Goal: Transaction & Acquisition: Purchase product/service

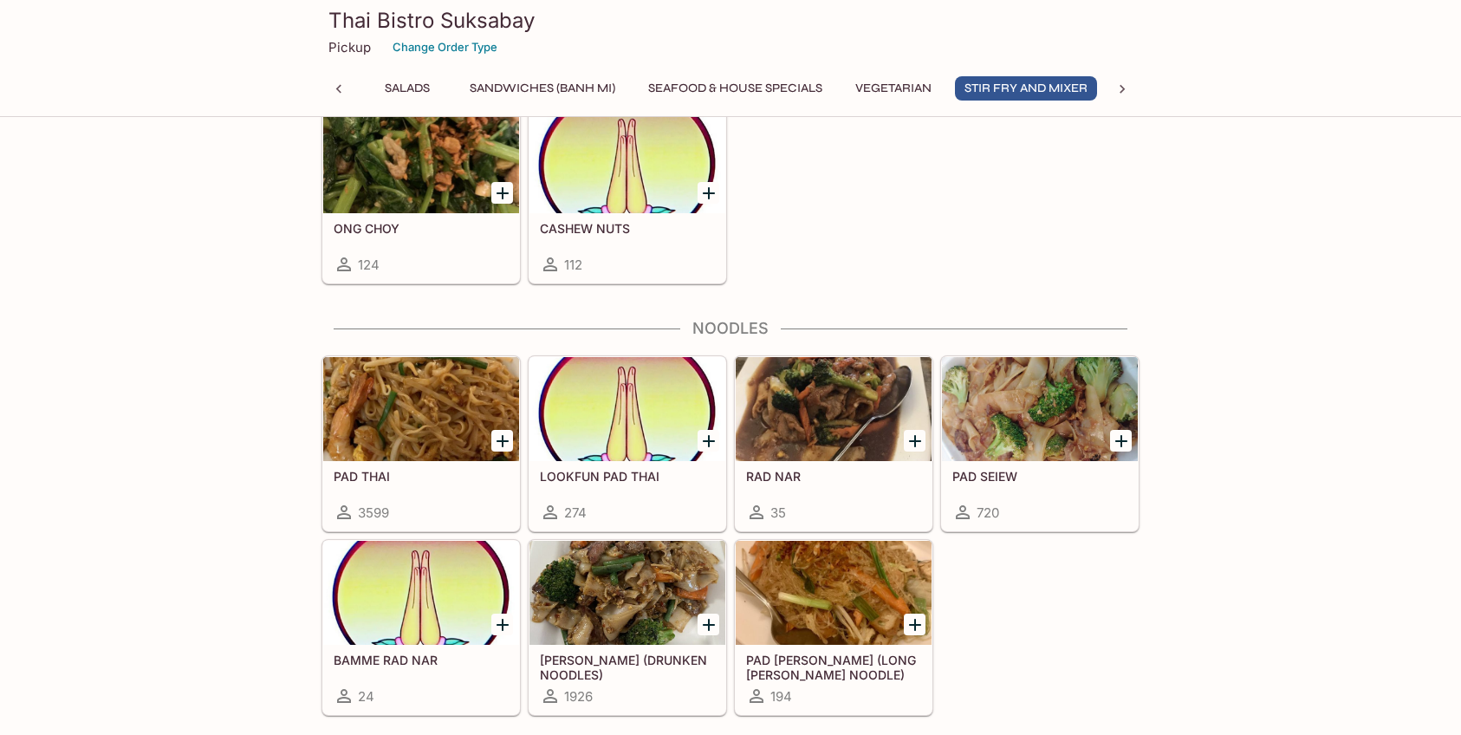
scroll to position [0, 428]
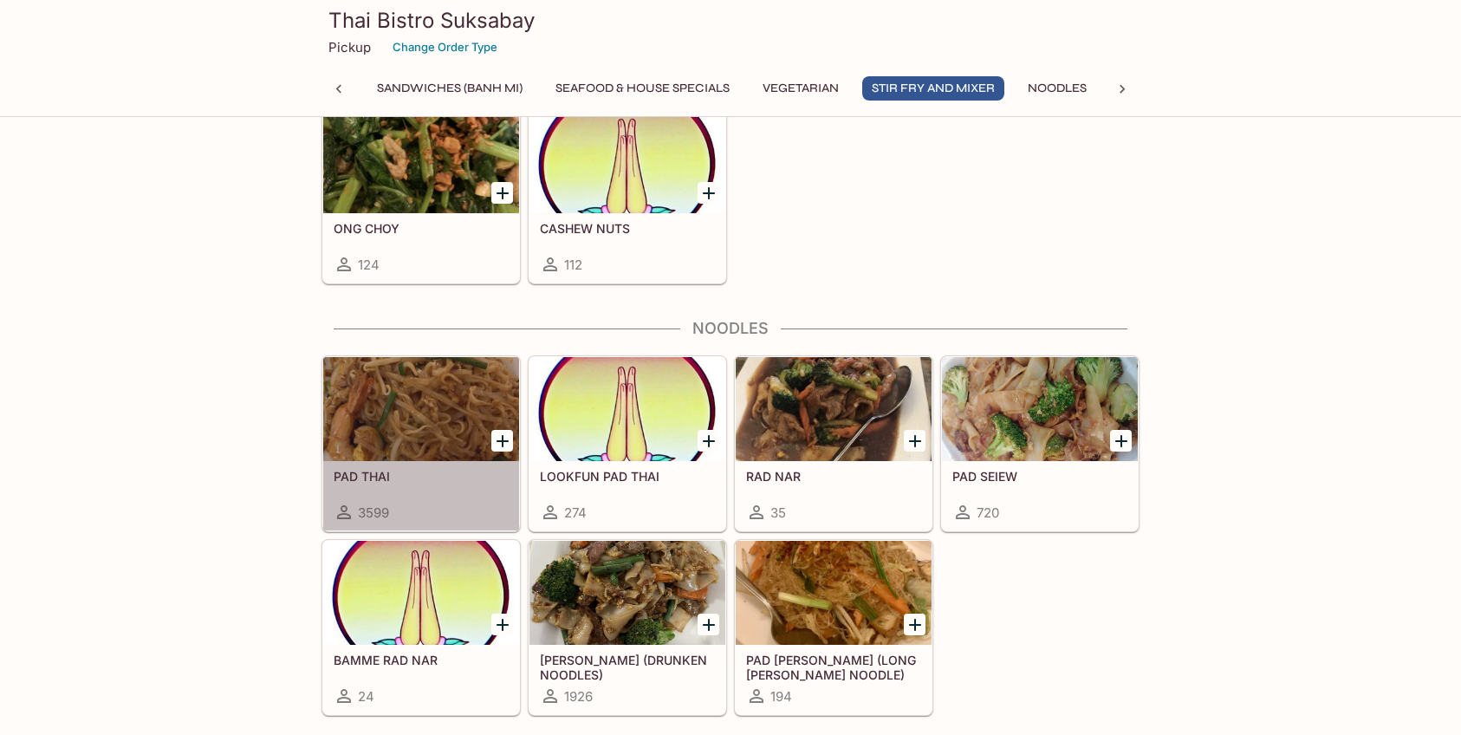
click at [424, 438] on div at bounding box center [421, 409] width 196 height 104
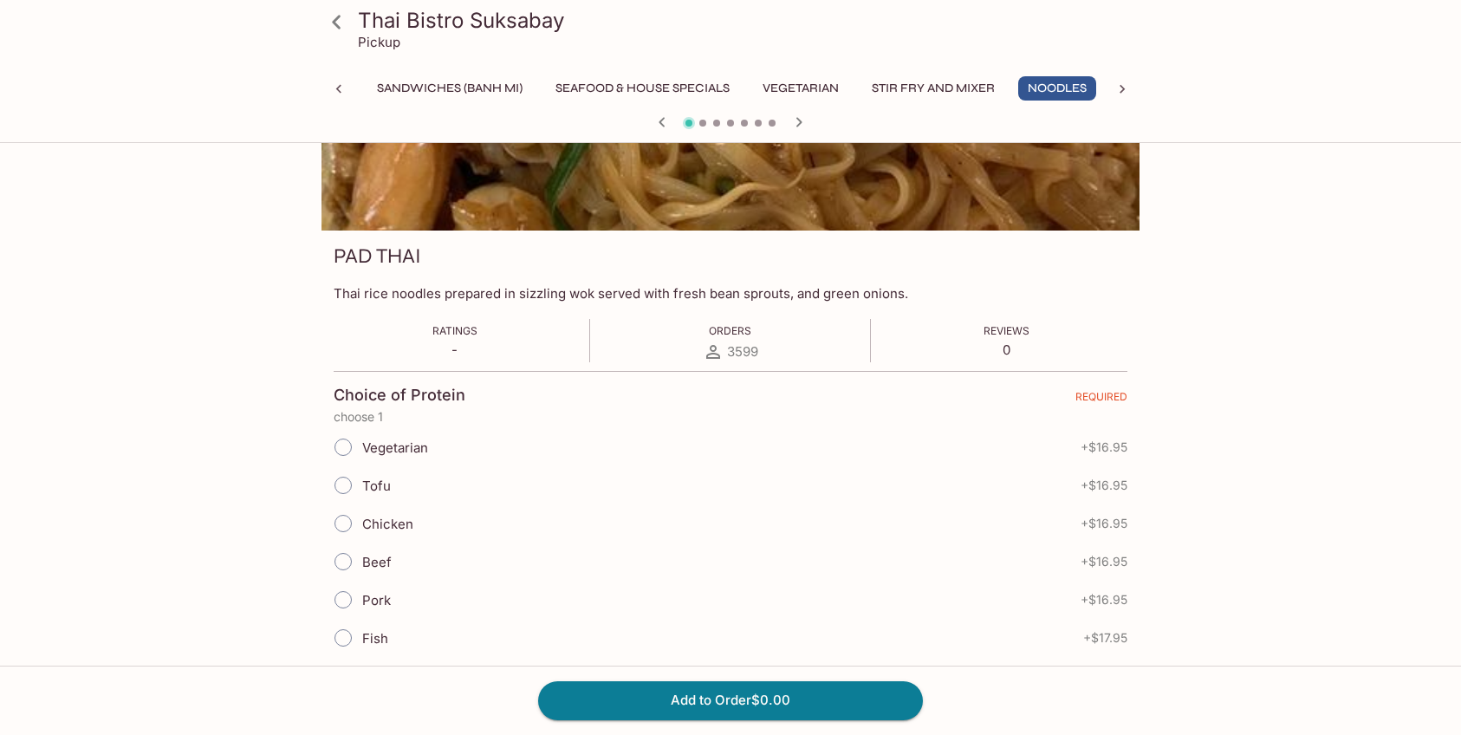
scroll to position [289, 0]
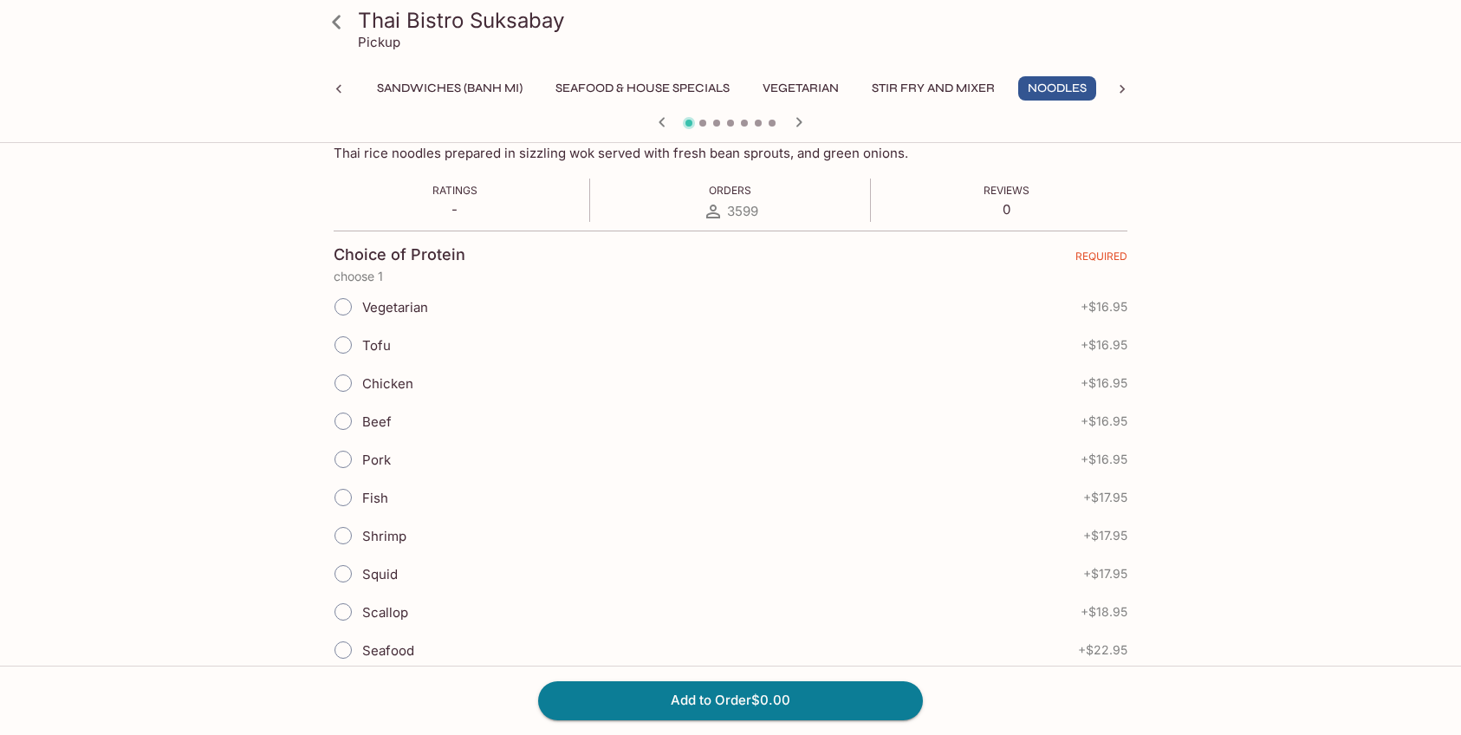
click at [382, 379] on span "Chicken" at bounding box center [387, 383] width 51 height 16
click at [361, 379] on input "Chicken" at bounding box center [343, 383] width 36 height 36
radio input "true"
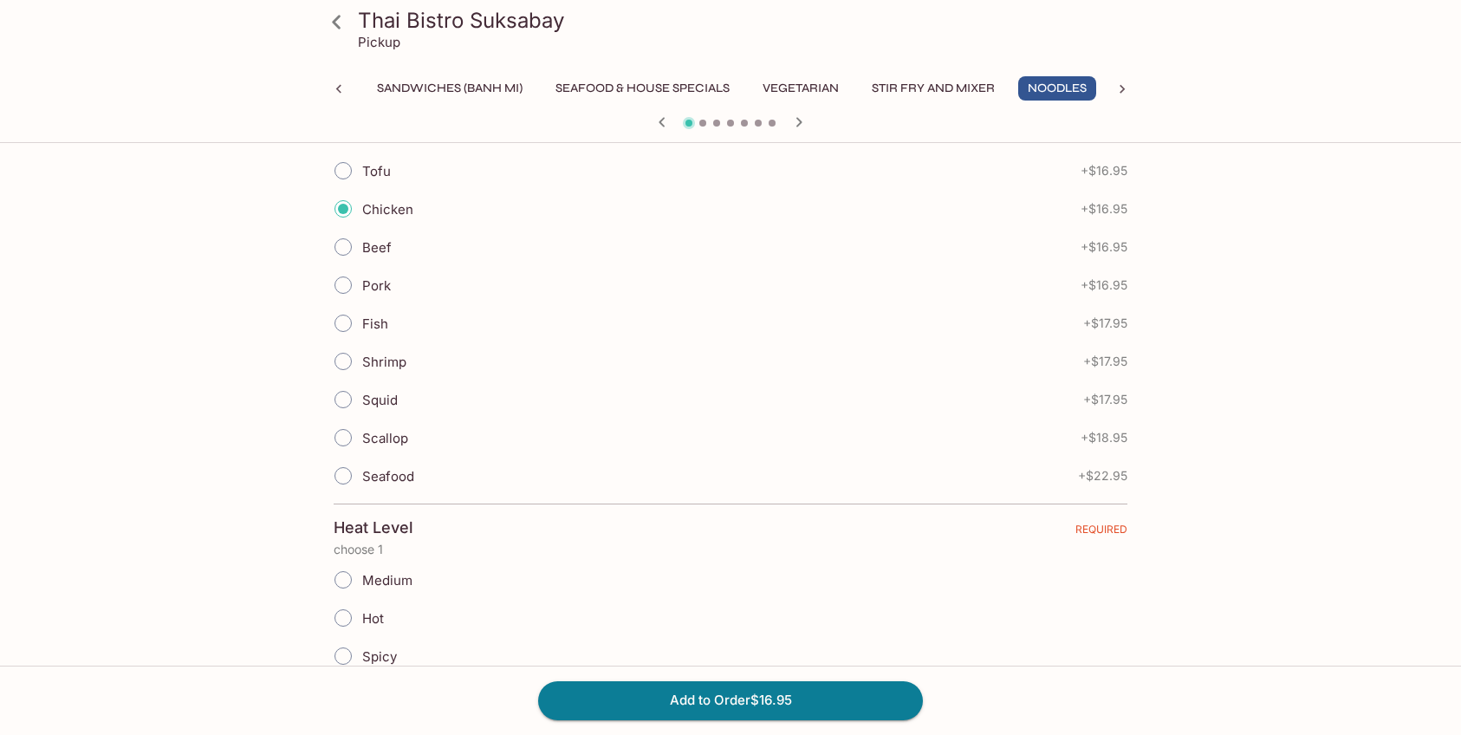
scroll to position [754, 0]
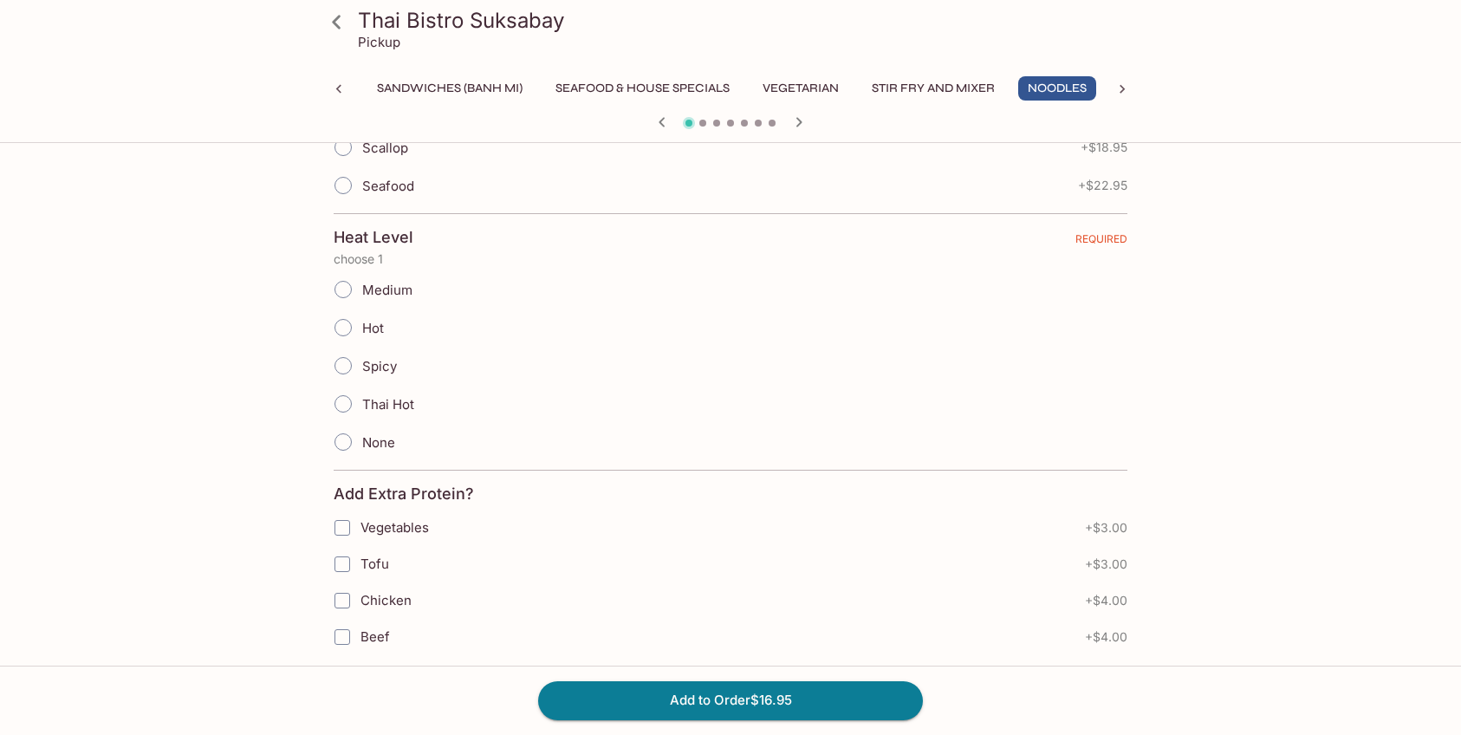
click at [372, 440] on span "None" at bounding box center [378, 442] width 33 height 16
click at [361, 440] on input "None" at bounding box center [343, 442] width 36 height 36
radio input "true"
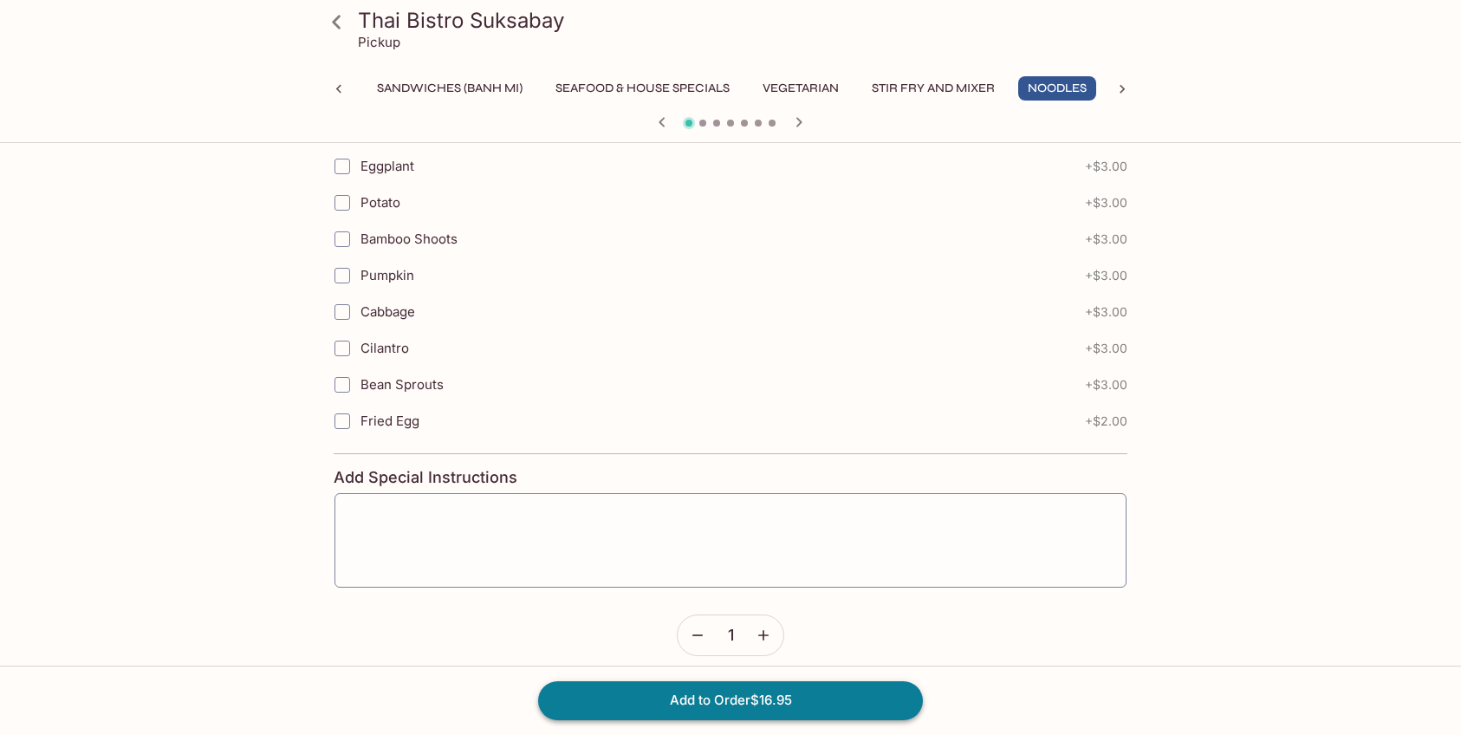
scroll to position [1887, 0]
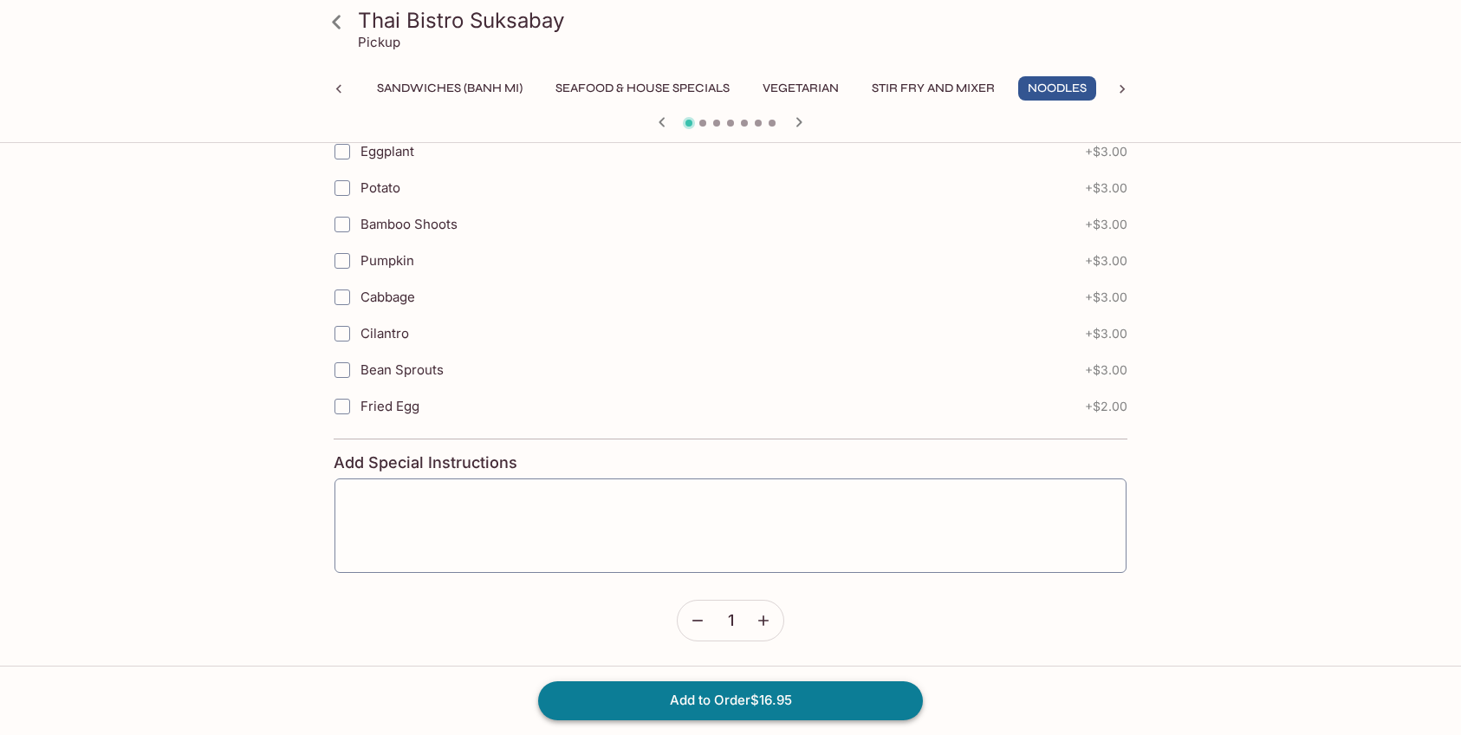
click at [792, 701] on button "Add to Order $16.95" at bounding box center [730, 700] width 385 height 38
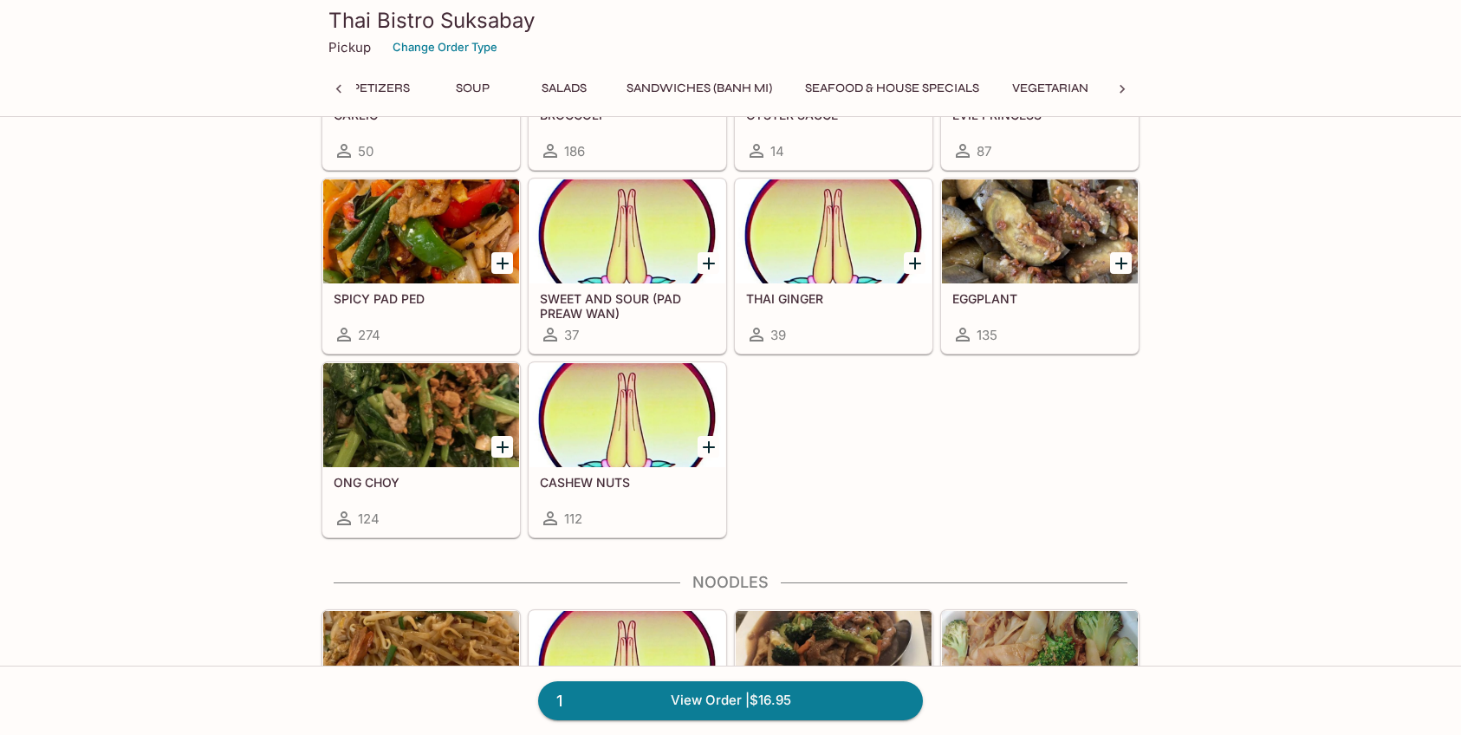
scroll to position [0, 335]
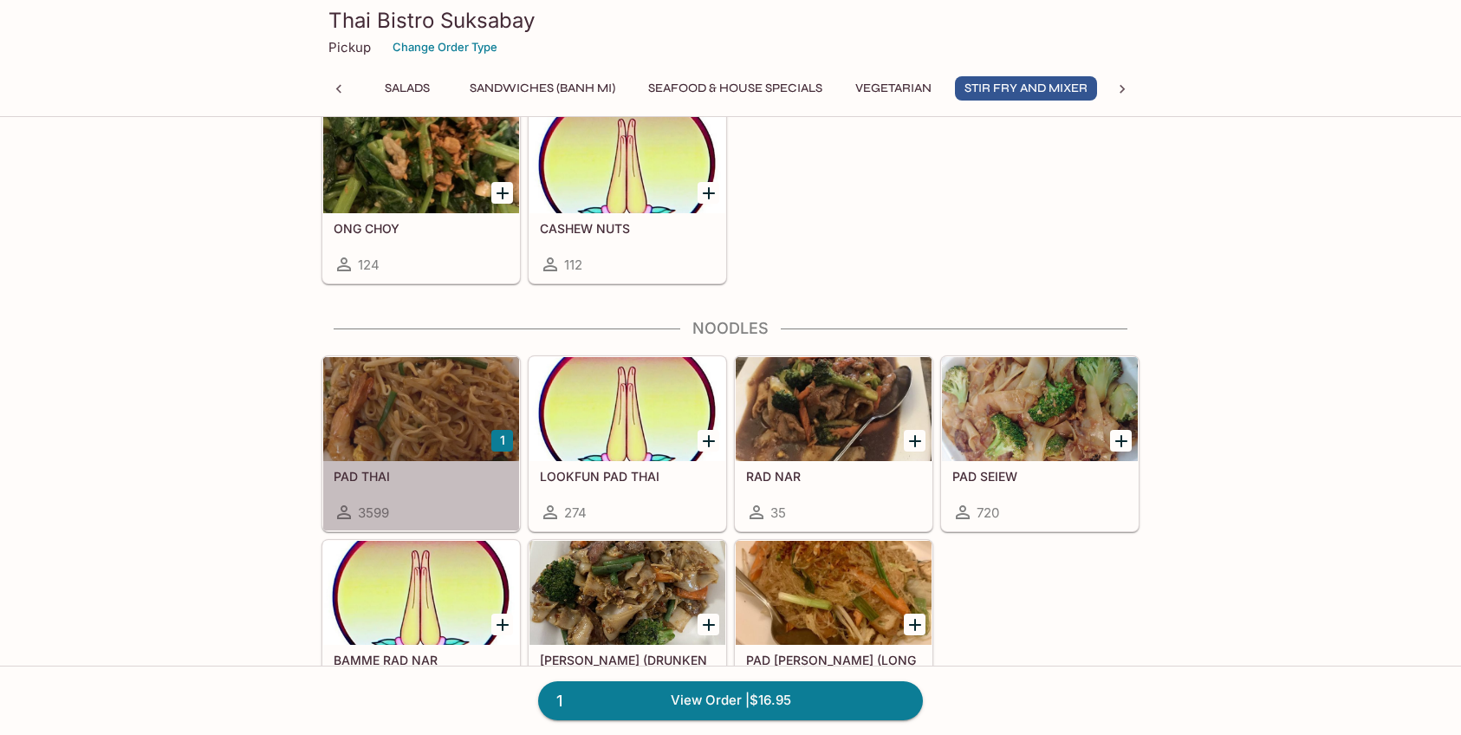
click at [416, 445] on div at bounding box center [421, 409] width 196 height 104
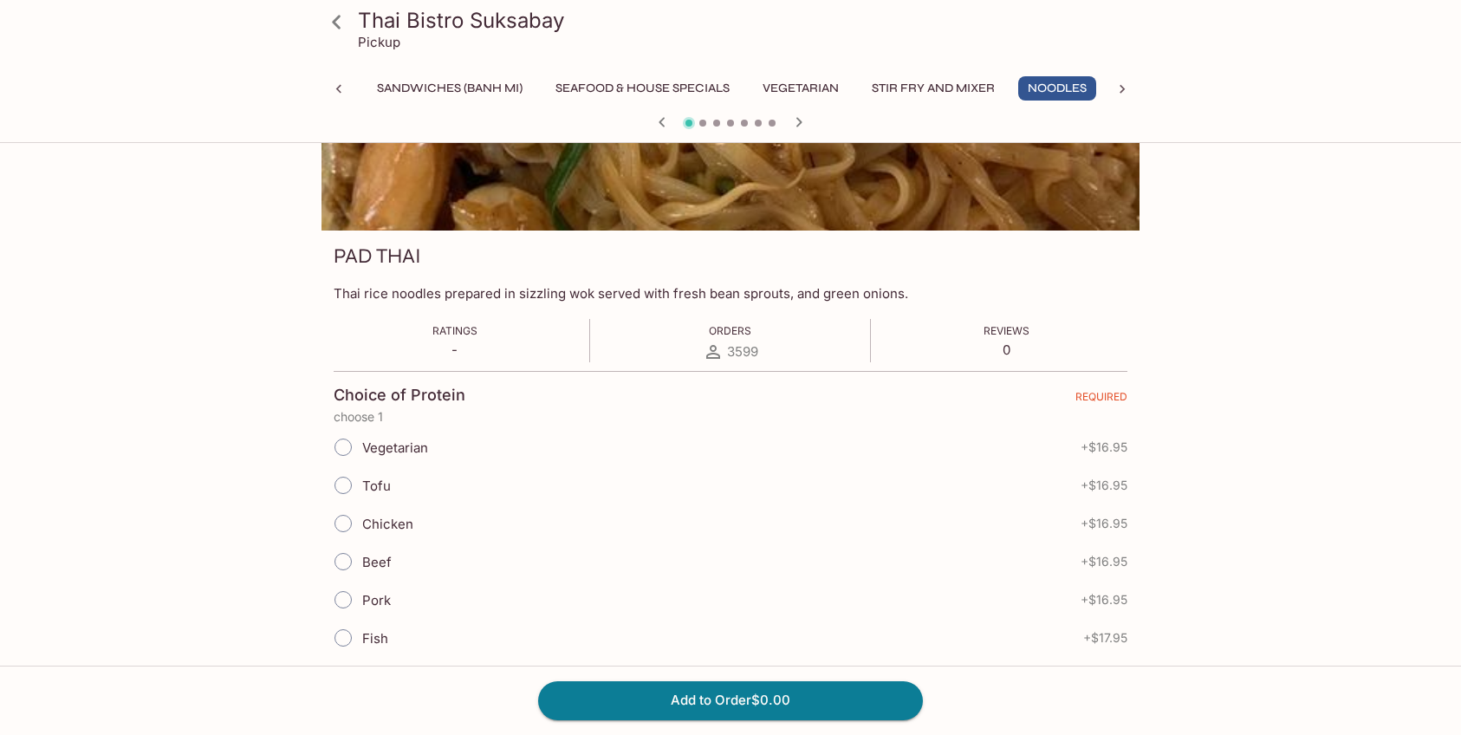
scroll to position [231, 0]
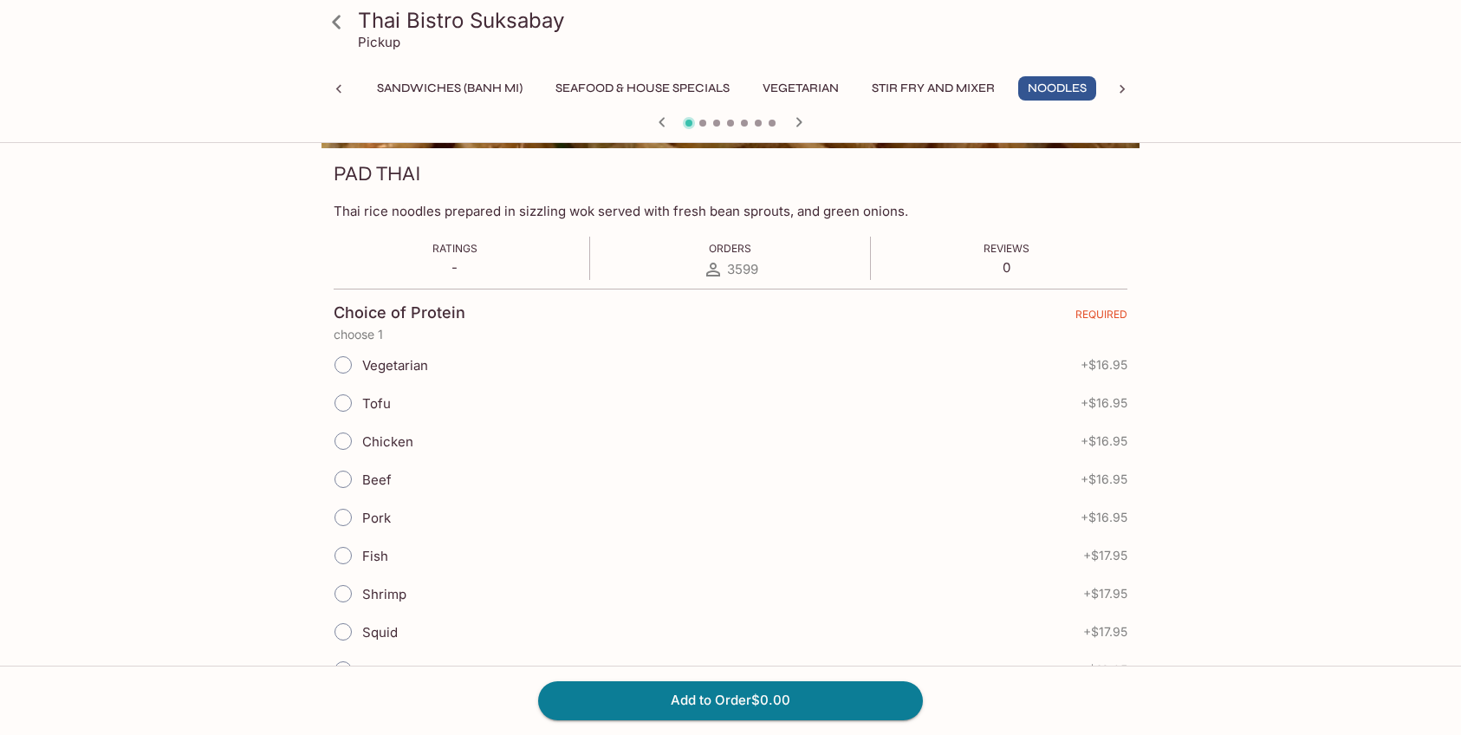
click at [376, 442] on span "Chicken" at bounding box center [387, 441] width 51 height 16
click at [361, 442] on input "Chicken" at bounding box center [343, 441] width 36 height 36
radio input "true"
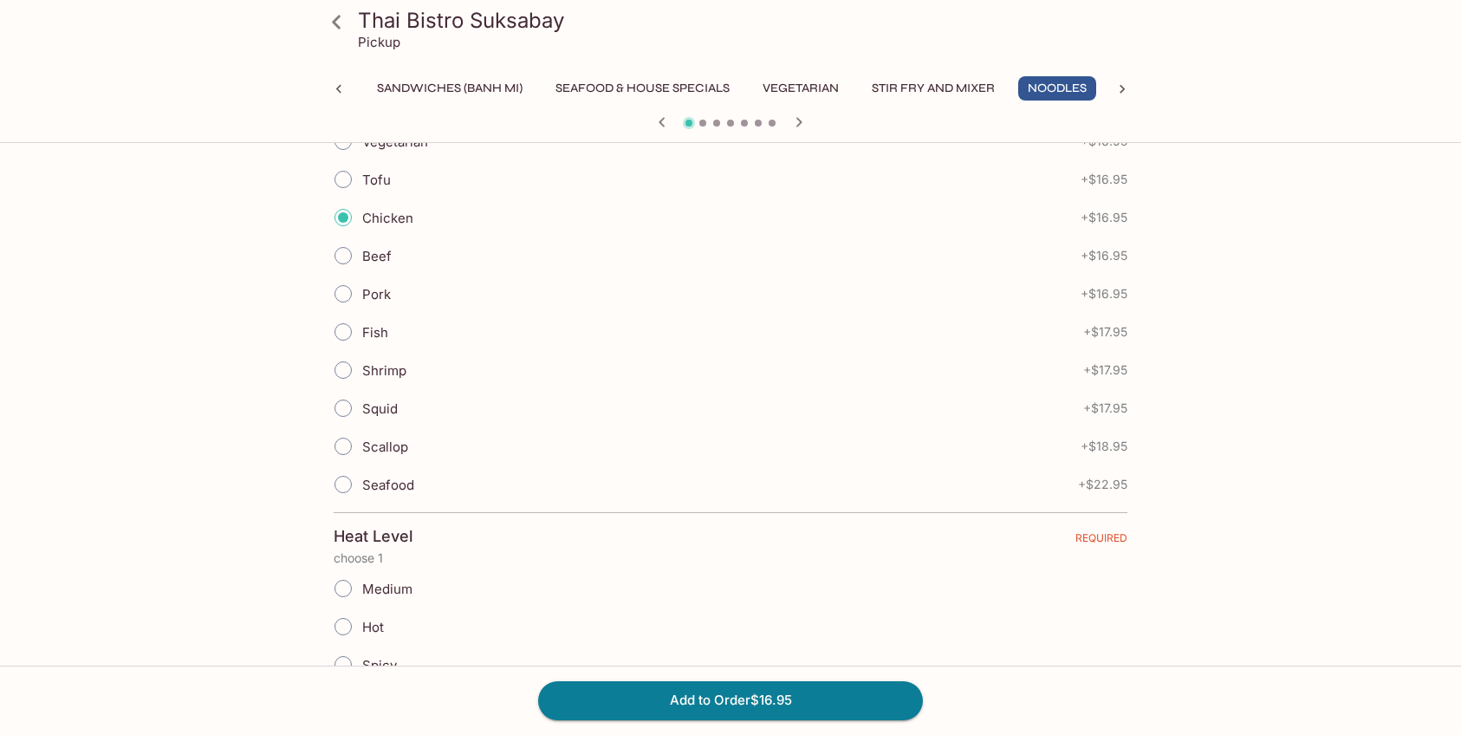
scroll to position [812, 0]
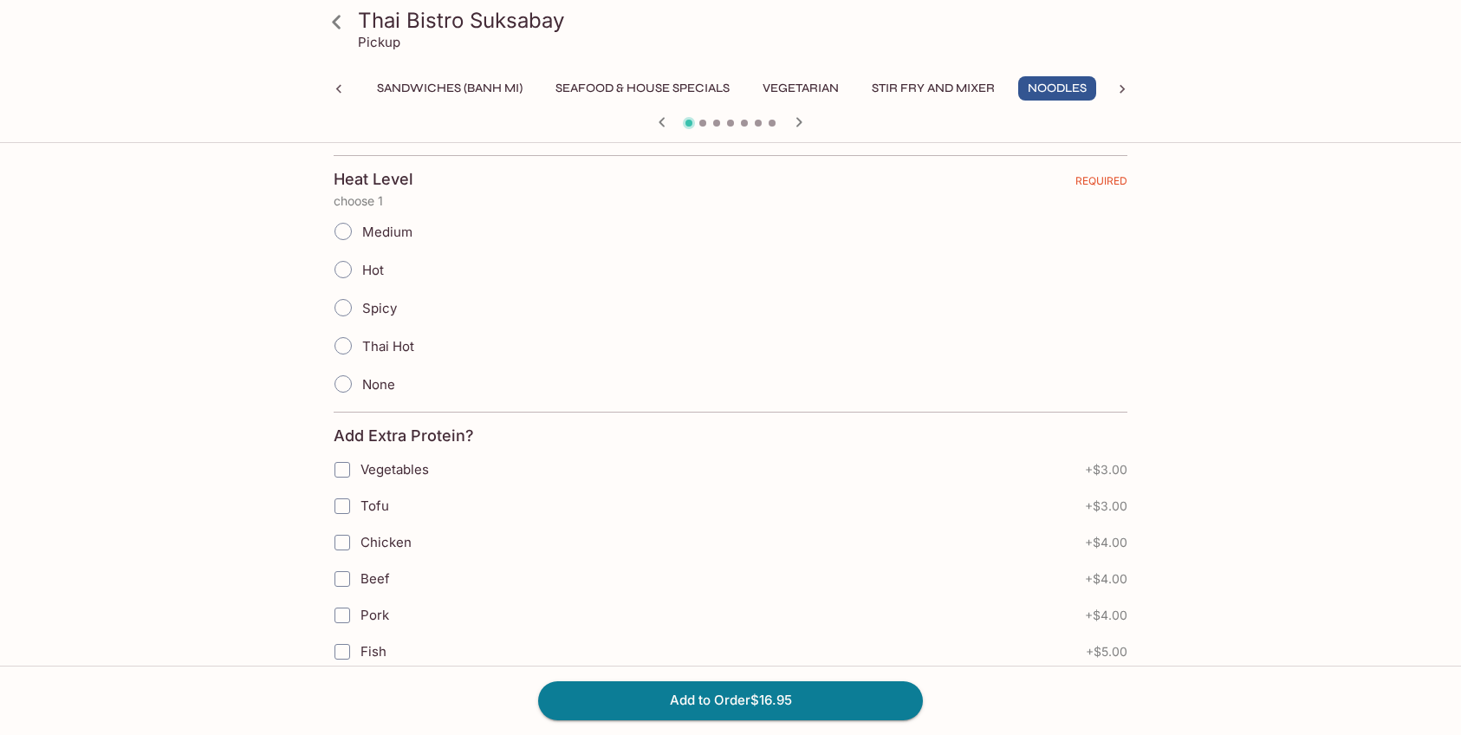
click at [377, 311] on span "Spicy" at bounding box center [379, 308] width 35 height 16
click at [361, 311] on input "Spicy" at bounding box center [343, 307] width 36 height 36
radio input "true"
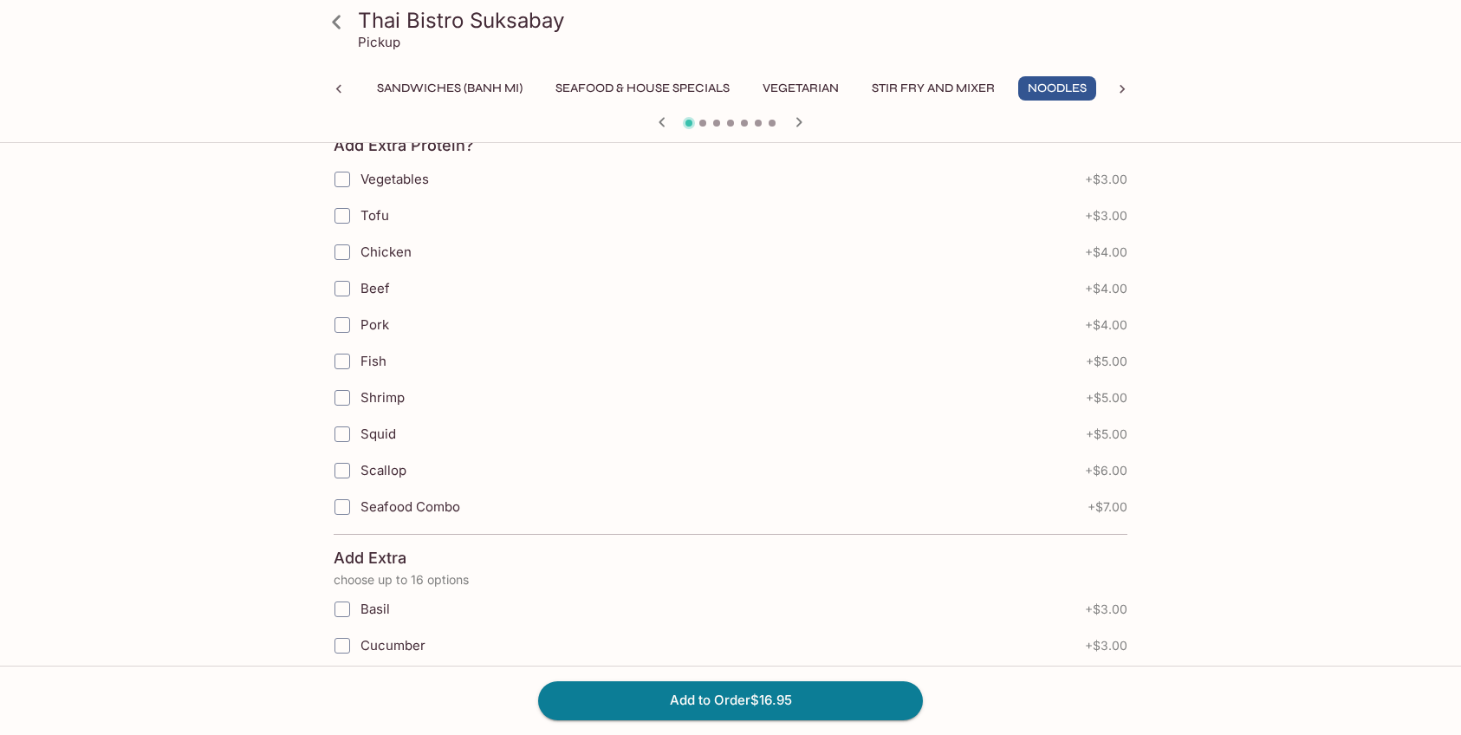
click at [378, 251] on span "Chicken" at bounding box center [385, 251] width 51 height 16
click at [360, 251] on input "Chicken" at bounding box center [342, 252] width 35 height 35
click at [394, 248] on span "Chicken" at bounding box center [385, 251] width 51 height 16
click at [360, 248] on input "Chicken" at bounding box center [342, 252] width 35 height 35
checkbox input "false"
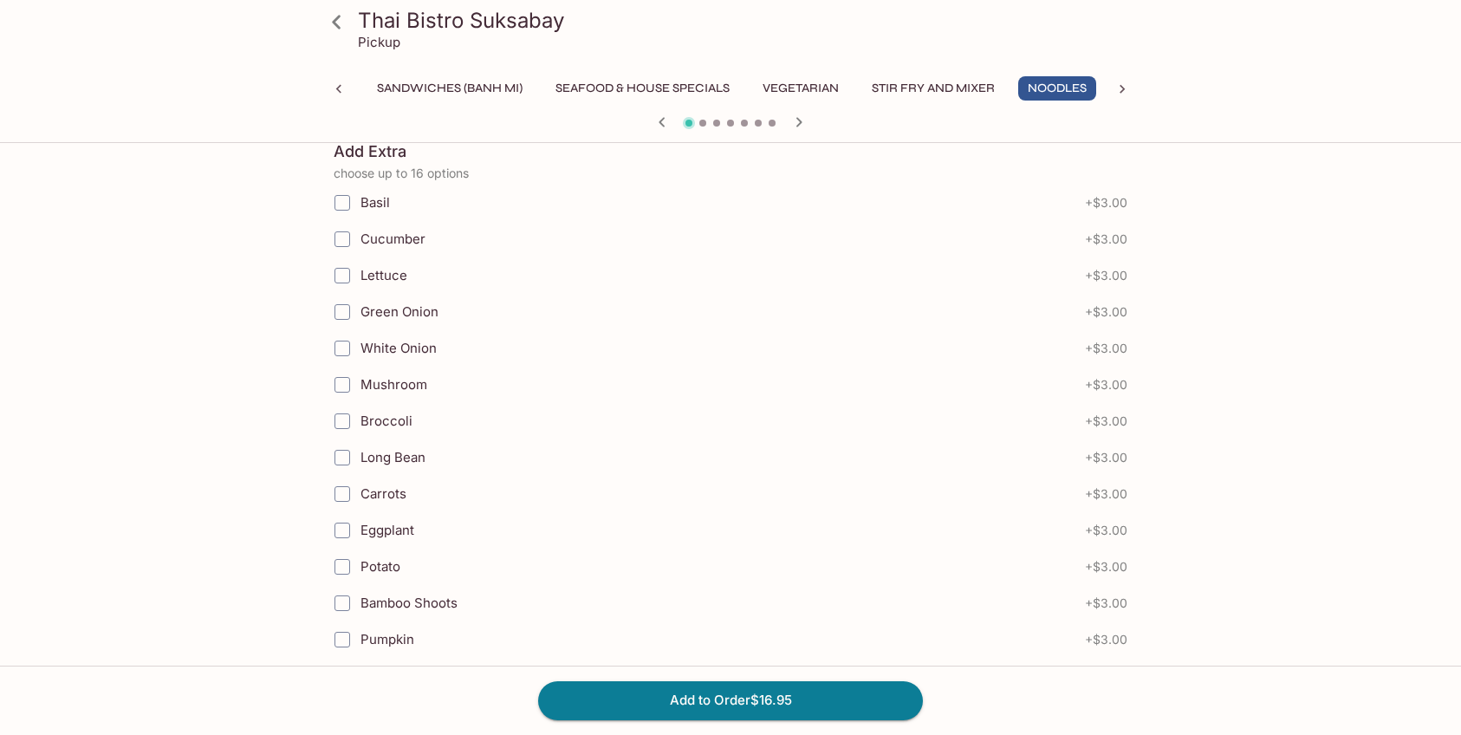
scroll to position [1682, 0]
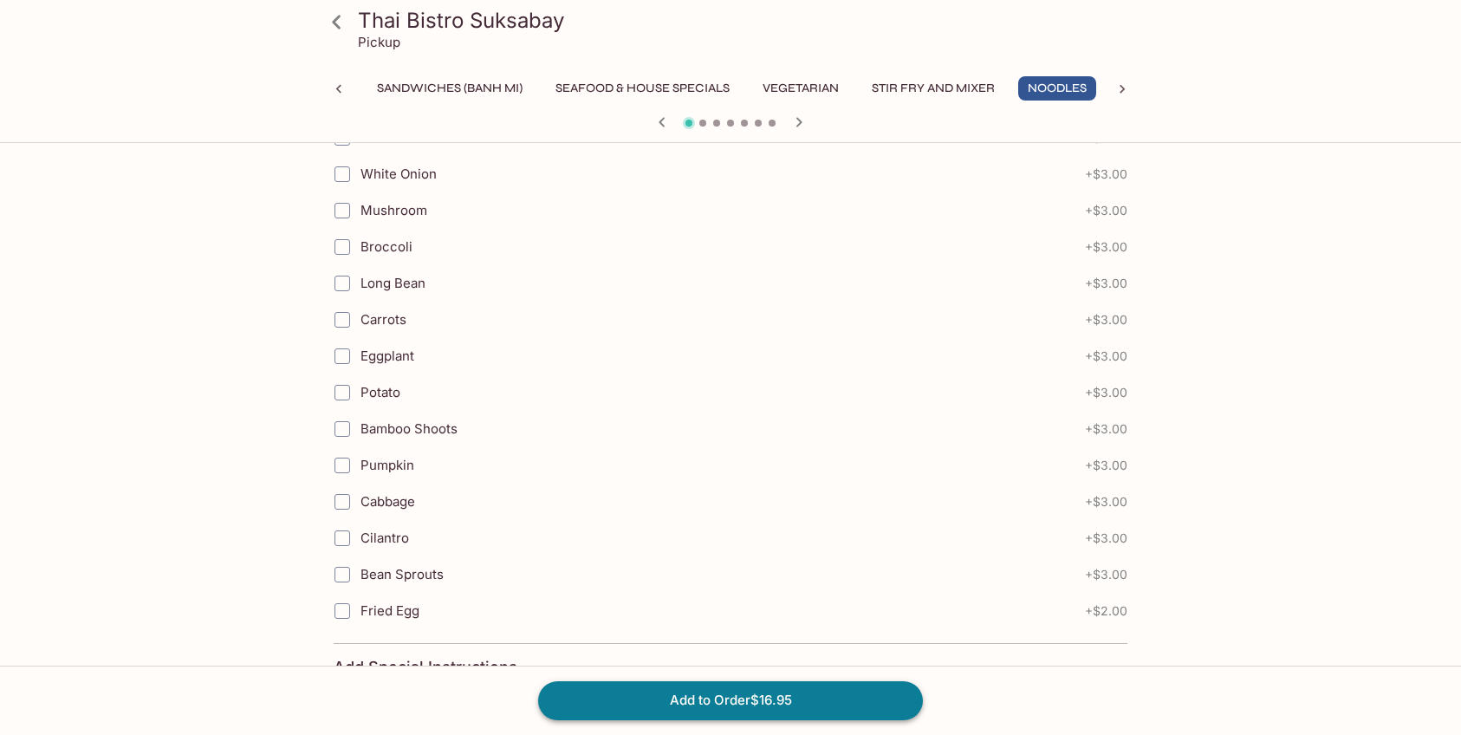
click at [685, 696] on button "Add to Order $16.95" at bounding box center [730, 700] width 385 height 38
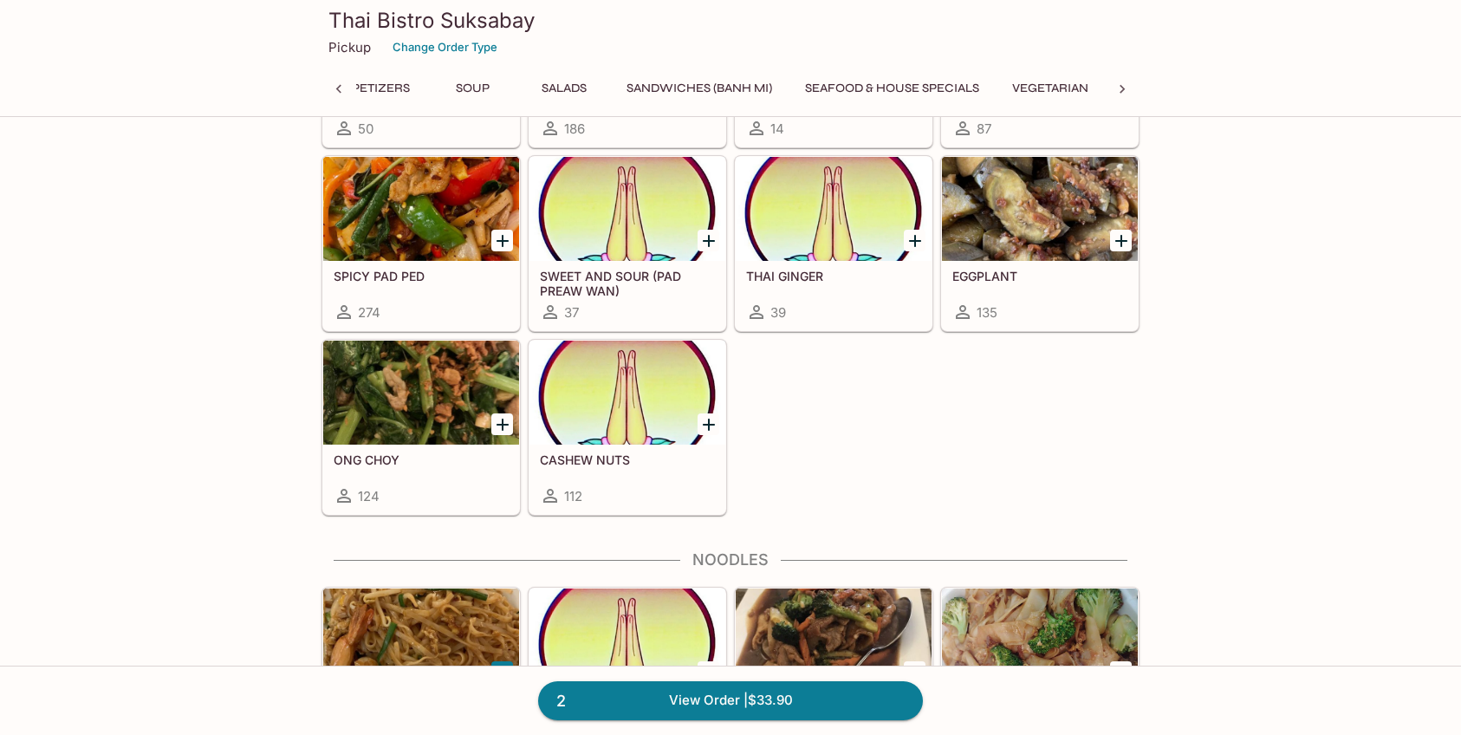
scroll to position [3704, 0]
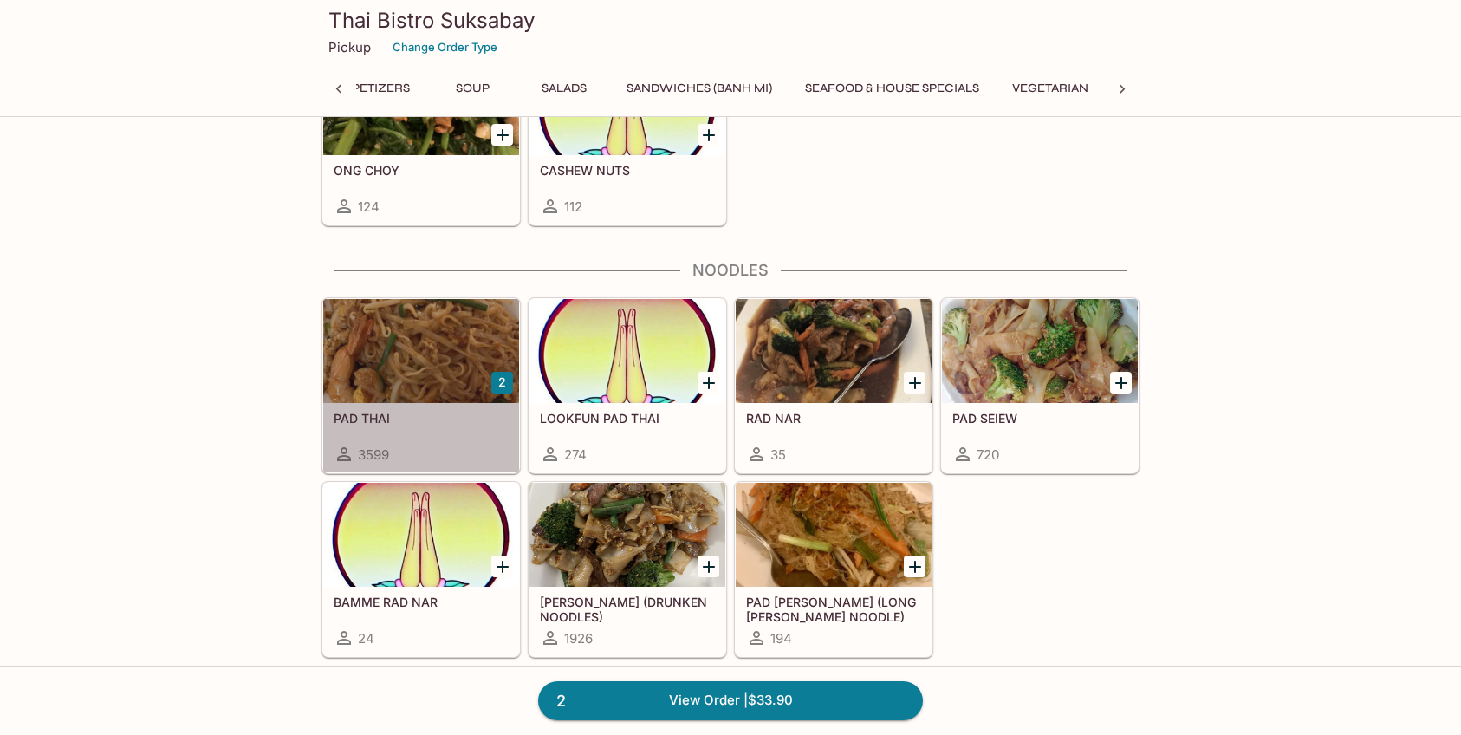
click at [424, 379] on div at bounding box center [421, 351] width 196 height 104
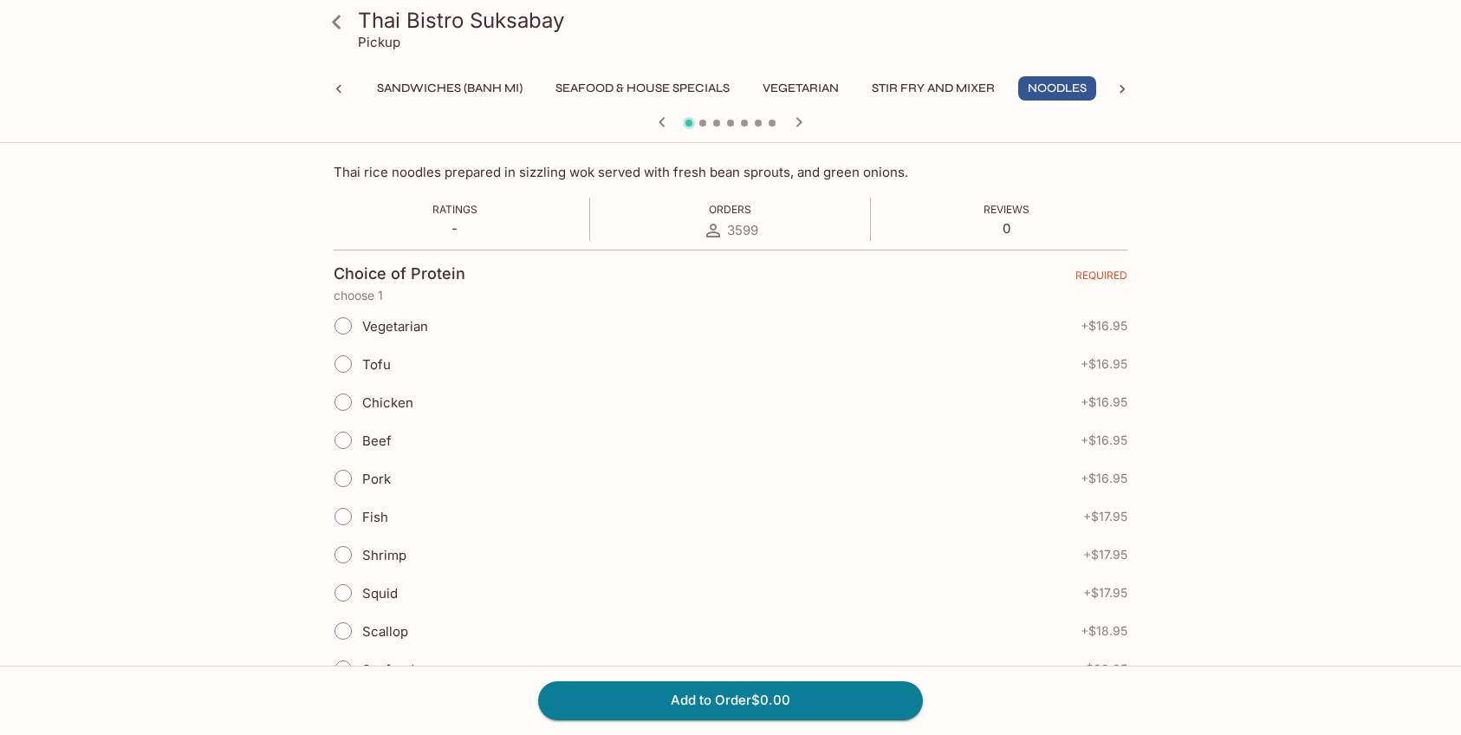
scroll to position [289, 0]
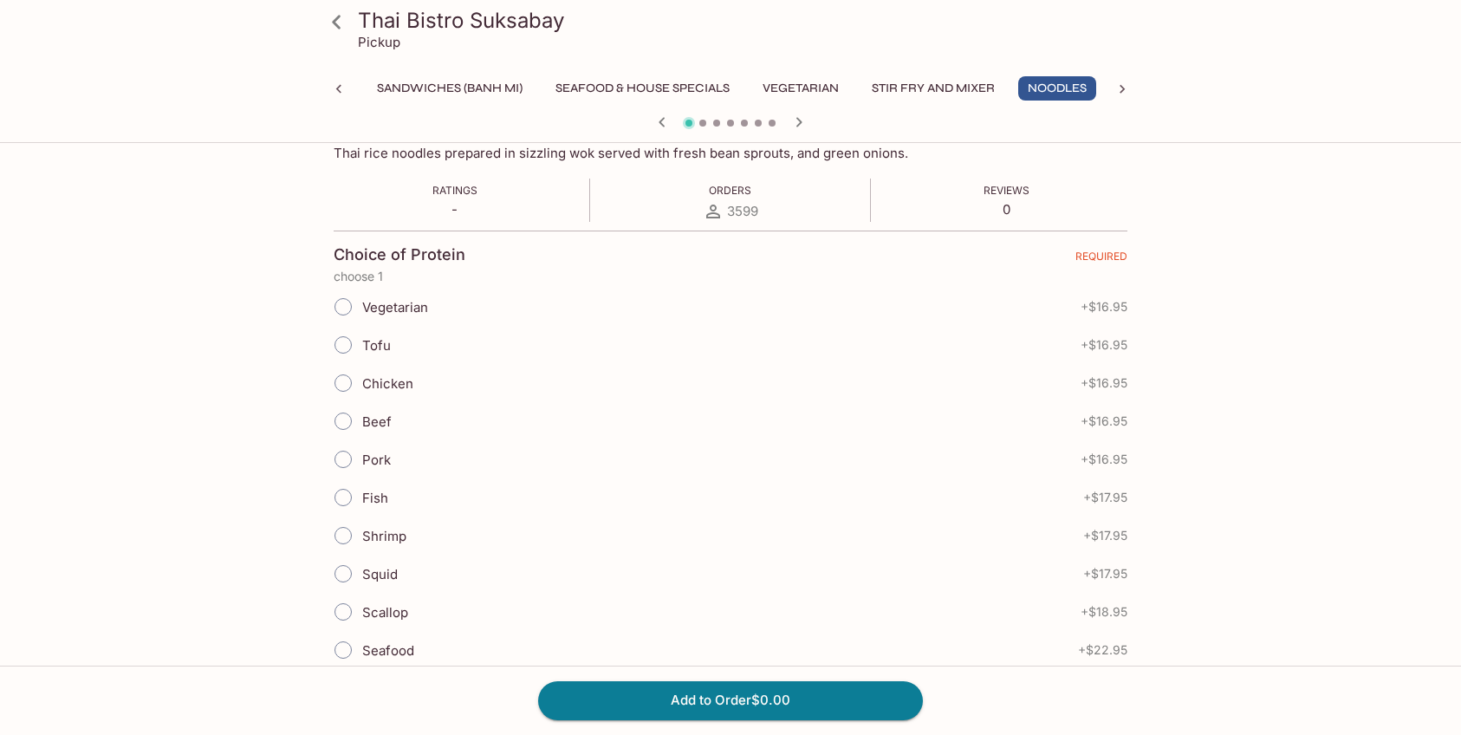
click at [379, 385] on span "Chicken" at bounding box center [387, 383] width 51 height 16
click at [361, 385] on input "Chicken" at bounding box center [343, 383] width 36 height 36
radio input "true"
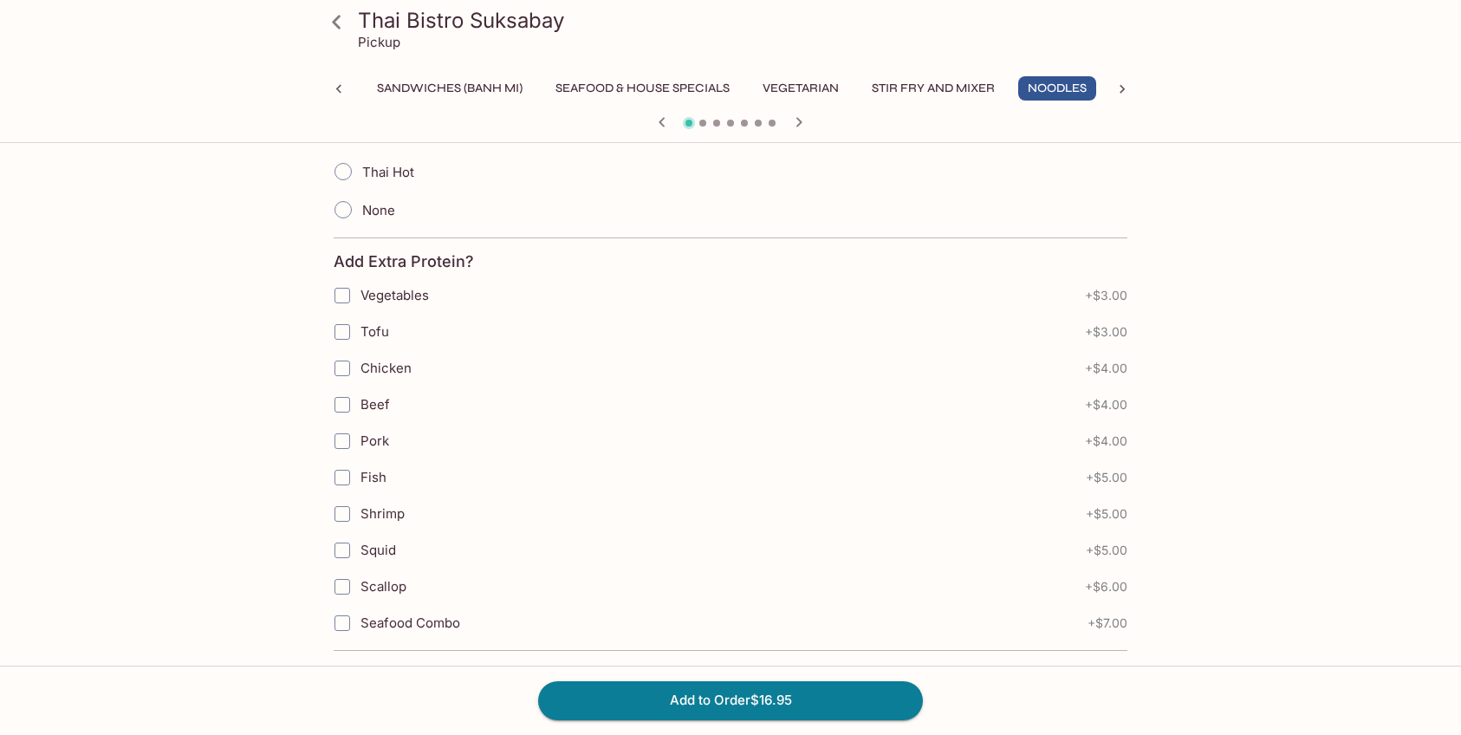
scroll to position [696, 0]
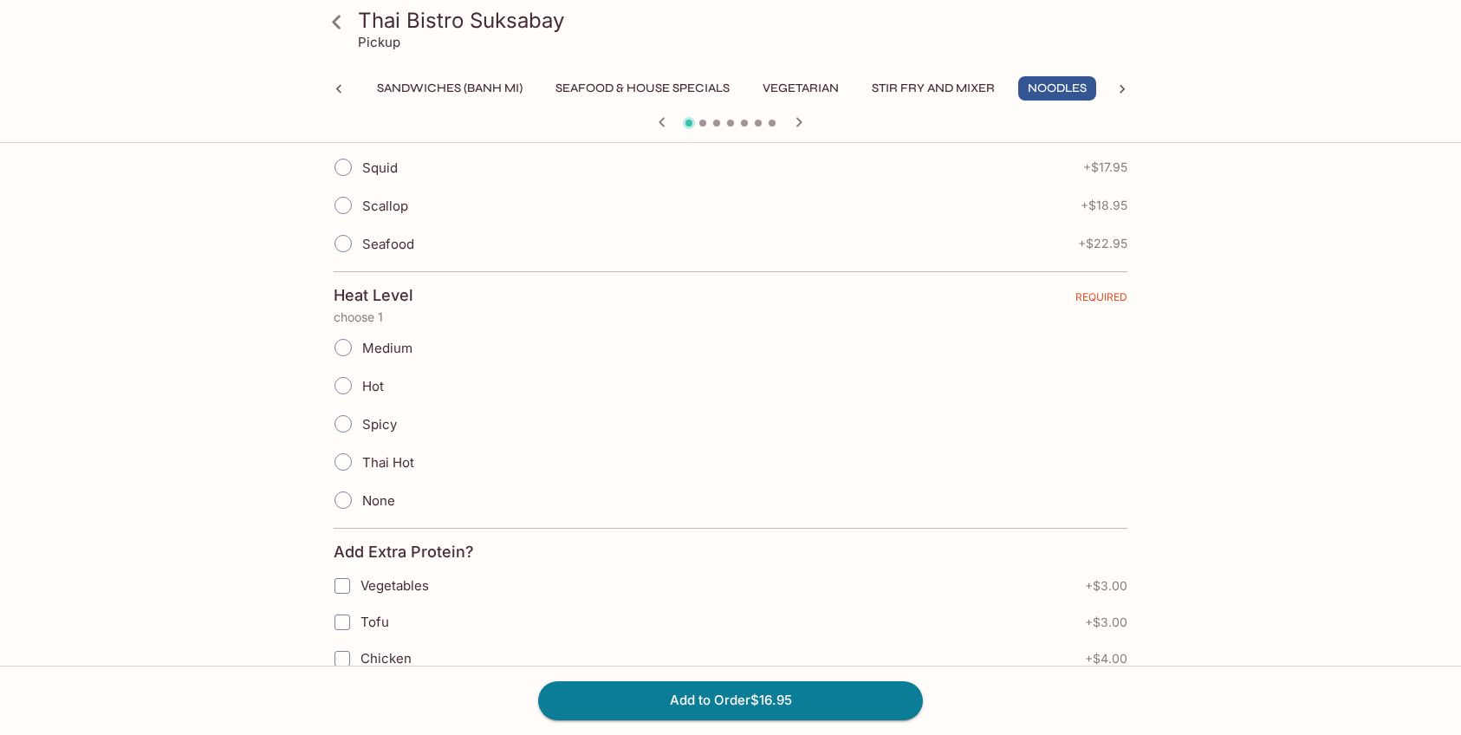
click at [375, 431] on label "Spicy" at bounding box center [360, 424] width 73 height 38
click at [361, 431] on input "Spicy" at bounding box center [343, 423] width 36 height 36
radio input "true"
click at [372, 392] on span "Hot" at bounding box center [373, 386] width 22 height 16
click at [361, 392] on input "Hot" at bounding box center [343, 385] width 36 height 36
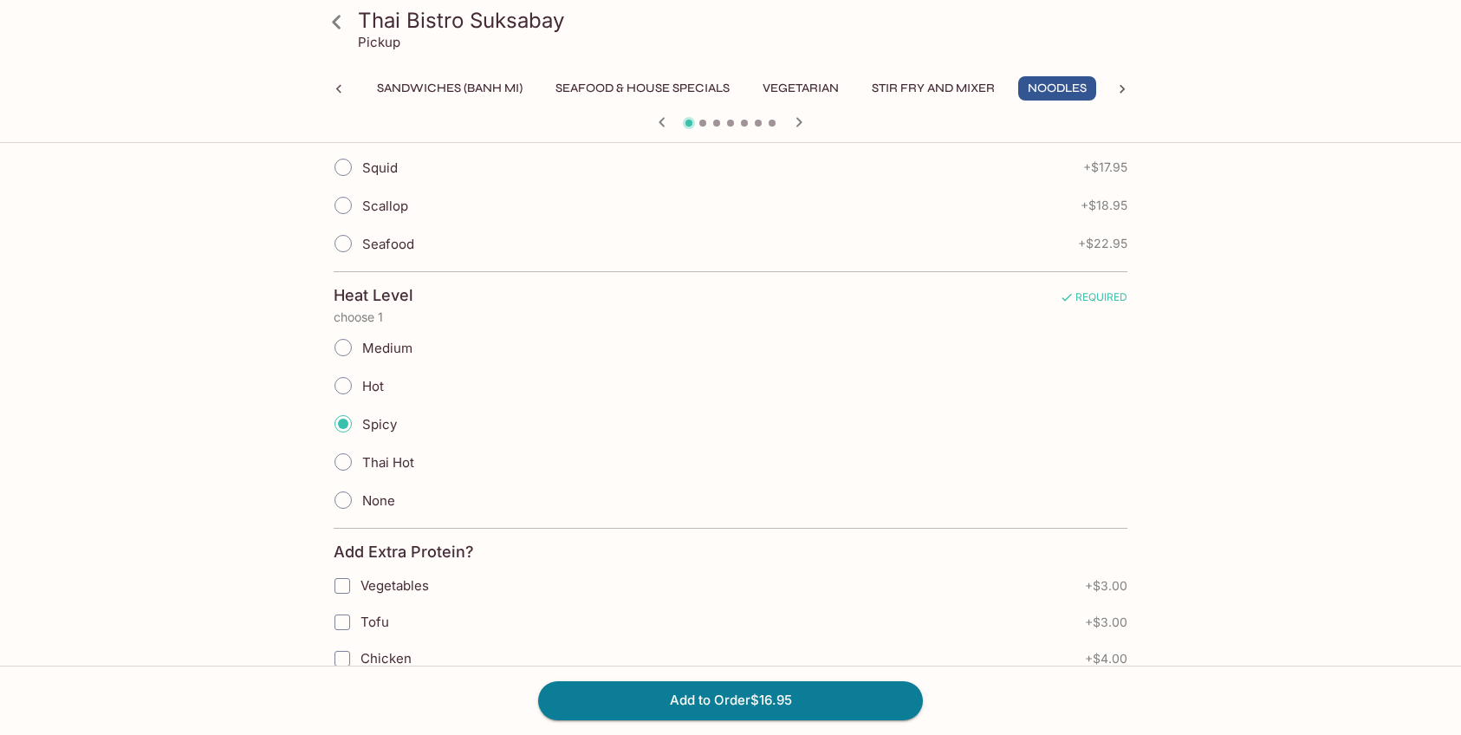
radio input "true"
click at [388, 348] on span "Medium" at bounding box center [387, 348] width 50 height 16
click at [361, 348] on input "Medium" at bounding box center [343, 347] width 36 height 36
radio input "true"
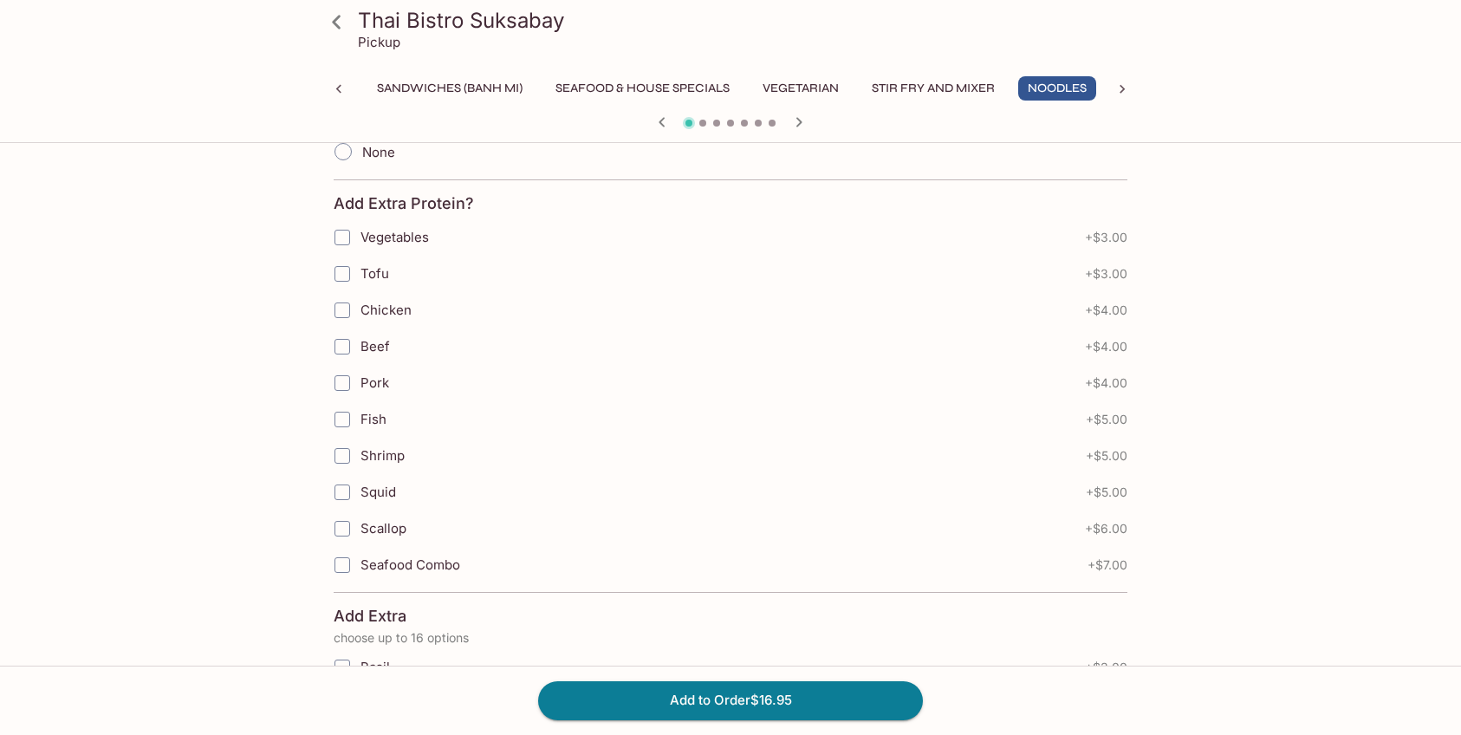
scroll to position [1218, 0]
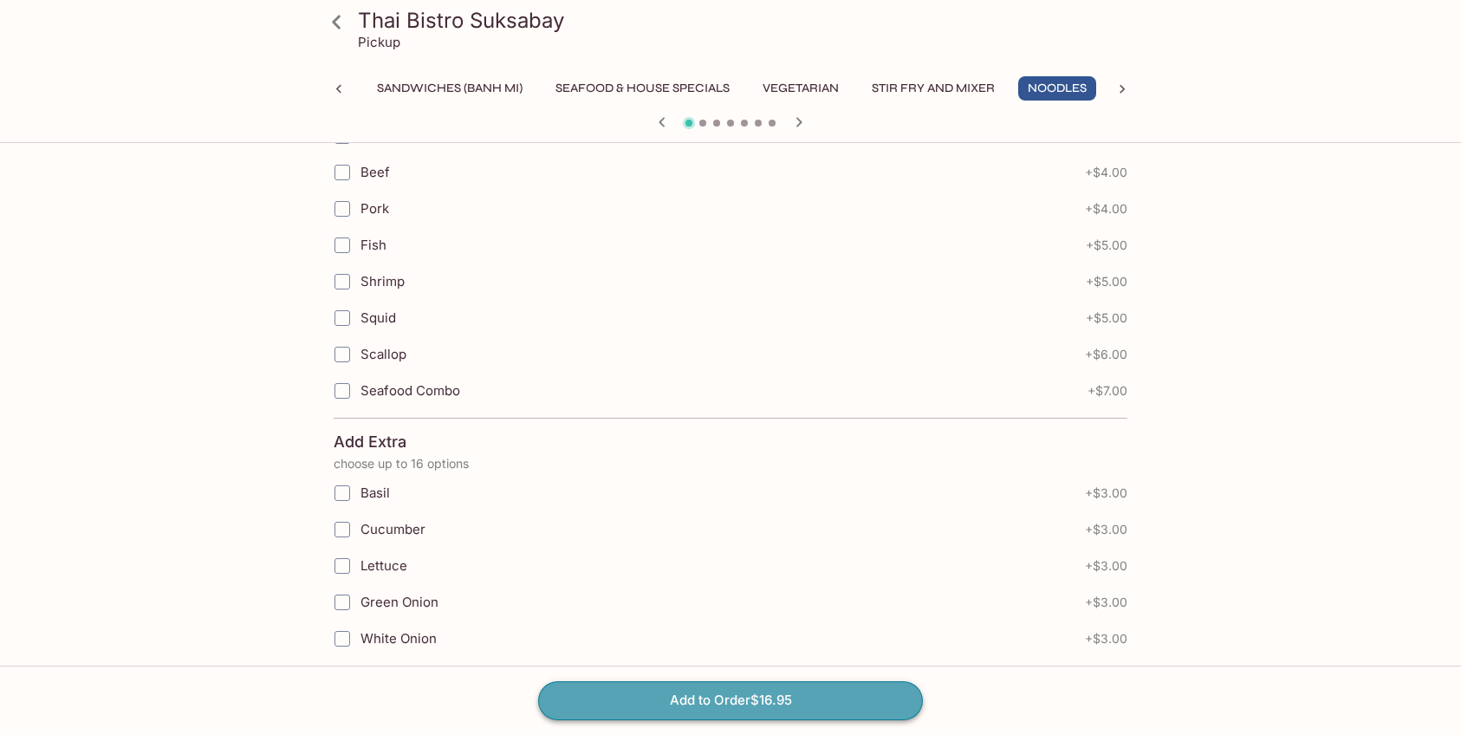
click at [655, 697] on button "Add to Order $16.95" at bounding box center [730, 700] width 385 height 38
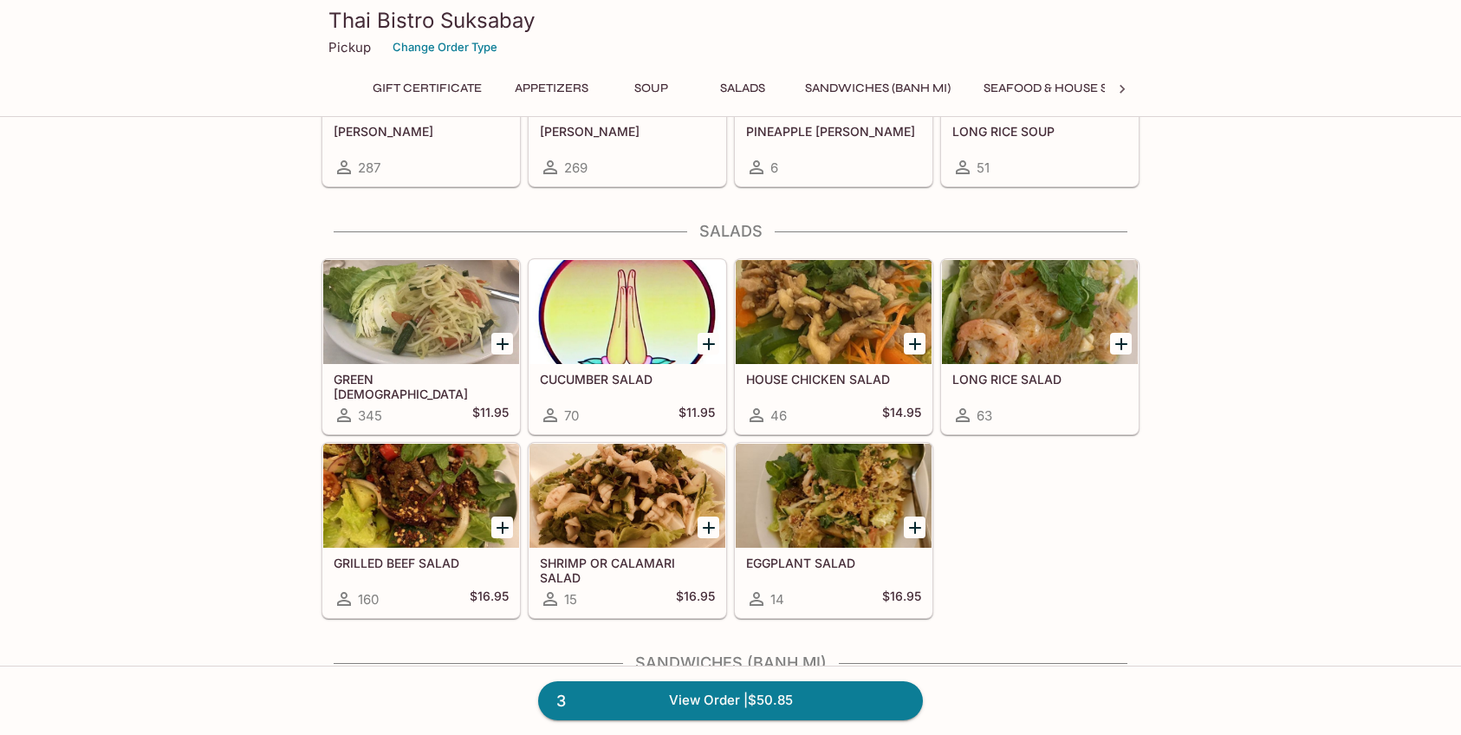
scroll to position [608, 0]
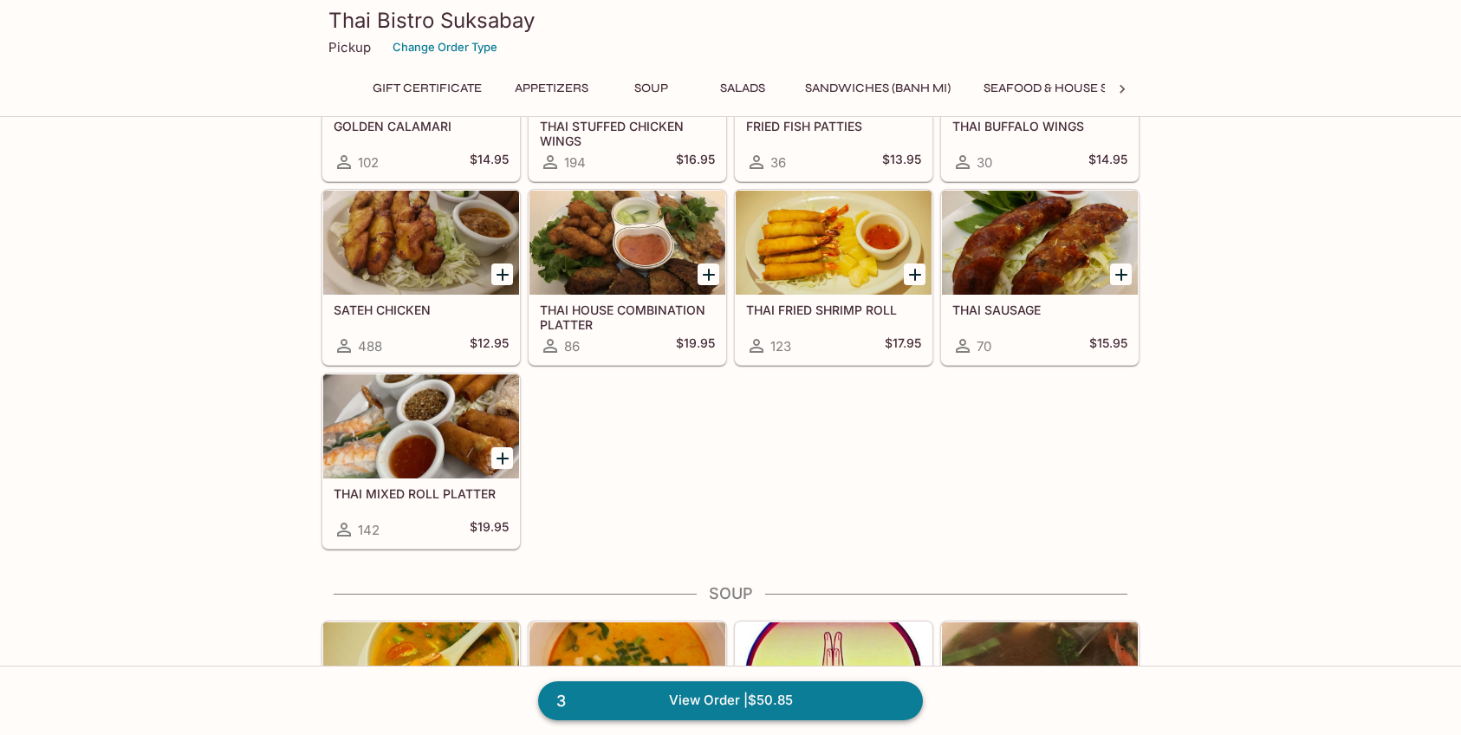
click at [763, 698] on link "3 View Order | $50.85" at bounding box center [730, 700] width 385 height 38
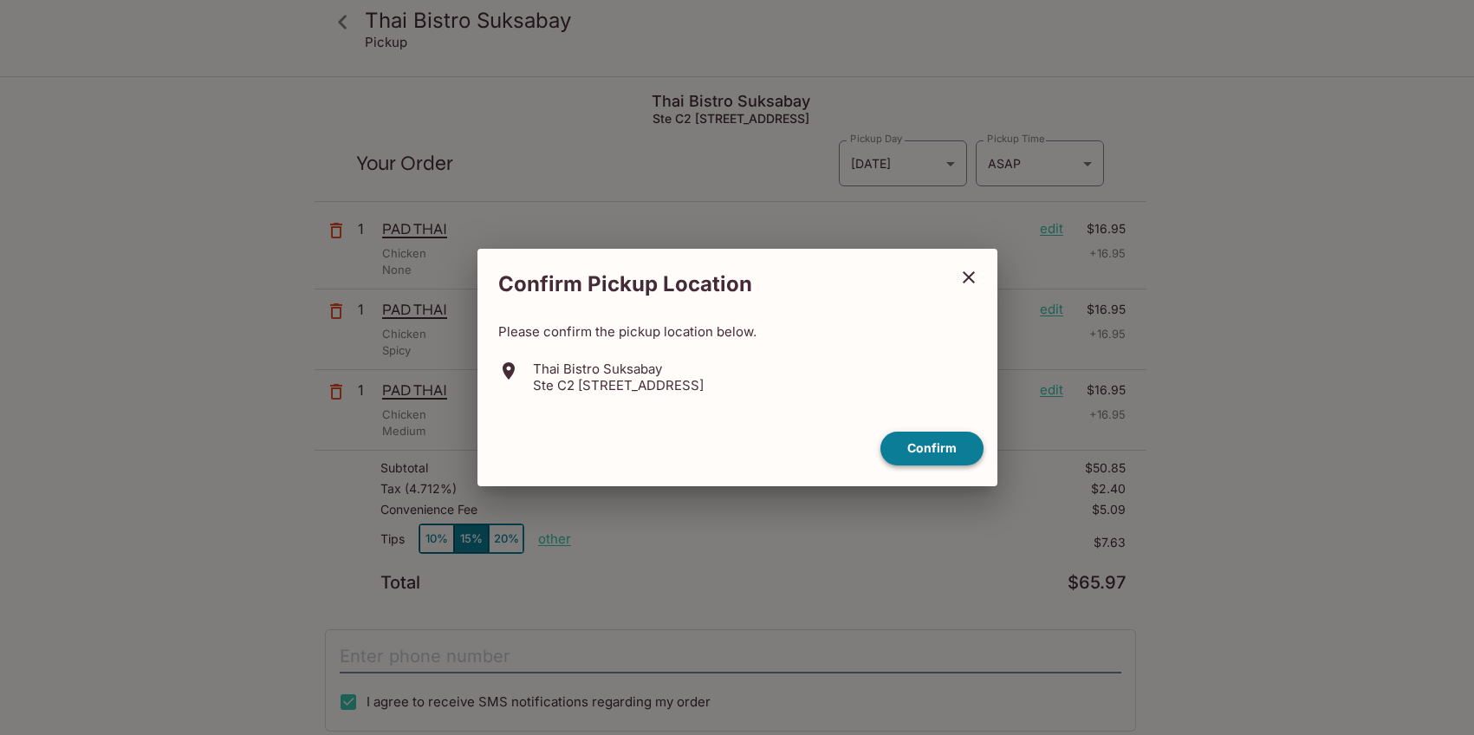
click at [930, 453] on button "Confirm" at bounding box center [931, 448] width 103 height 34
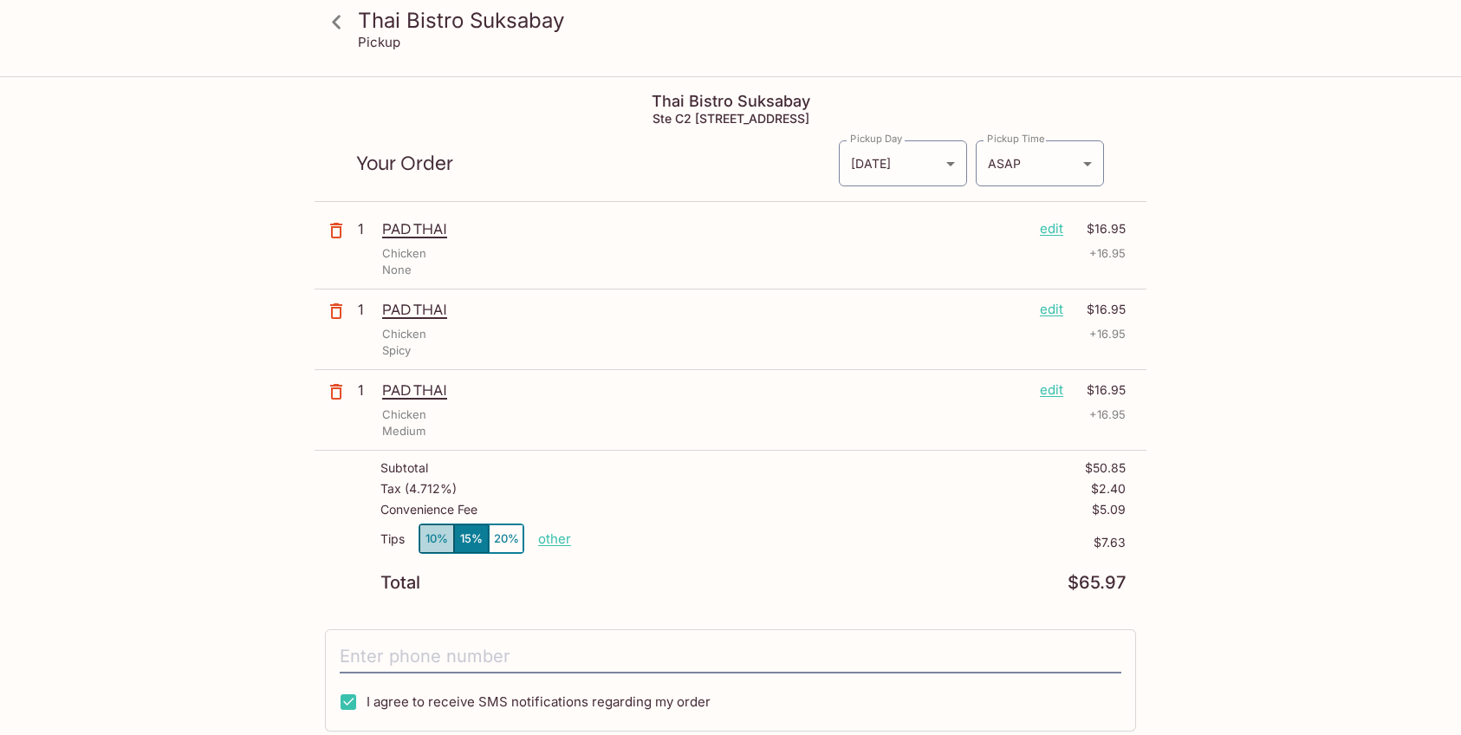
click at [434, 530] on button "10%" at bounding box center [436, 538] width 35 height 29
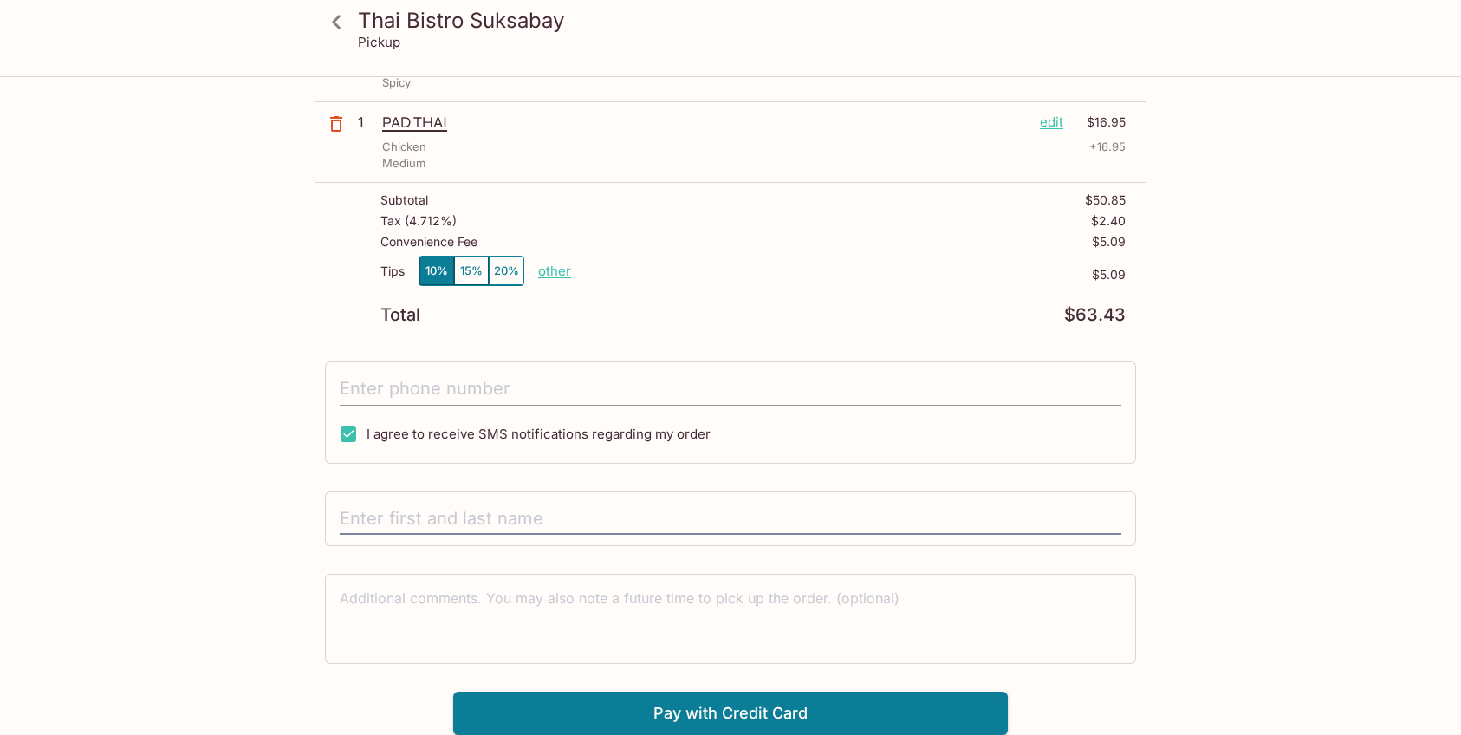
click at [473, 388] on input "tel" at bounding box center [730, 389] width 781 height 33
type input "("
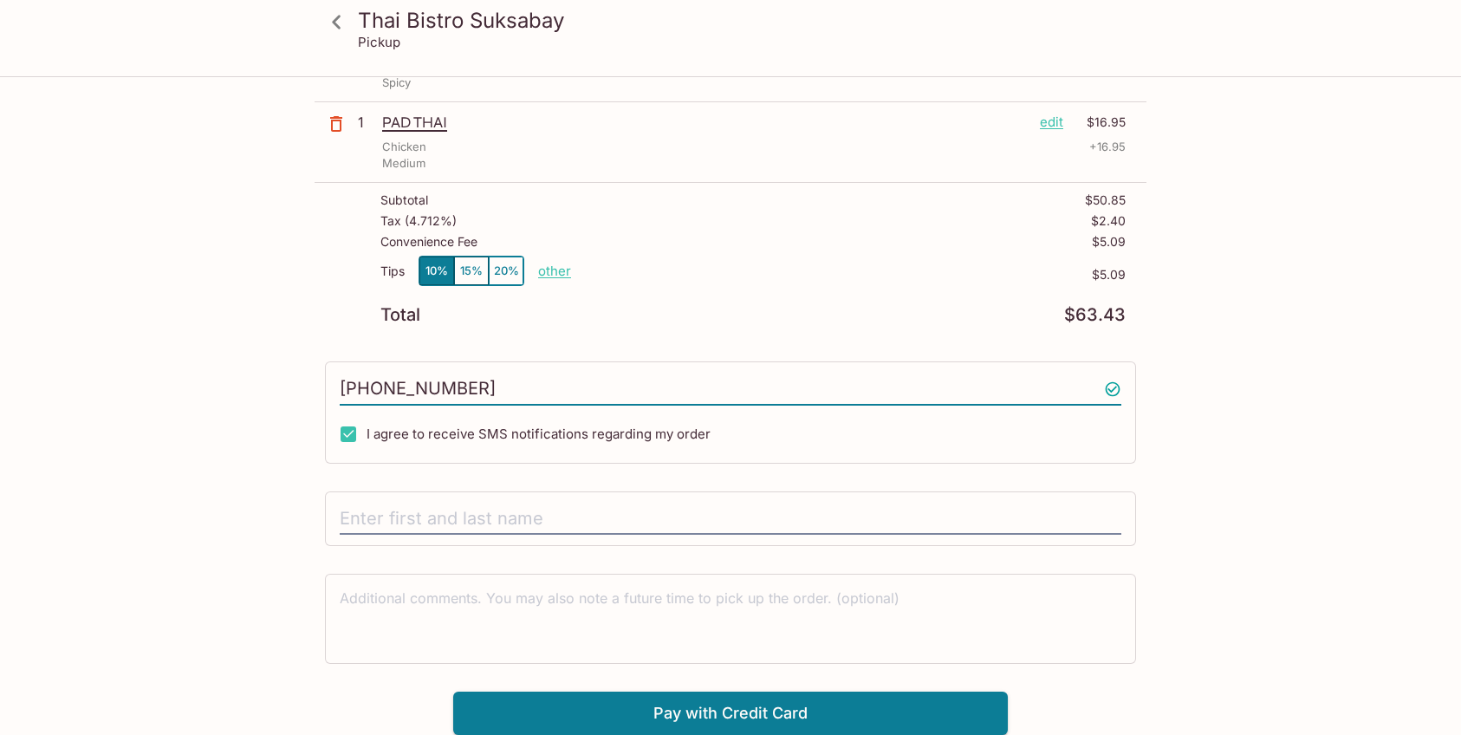
type input "[PHONE_NUMBER]"
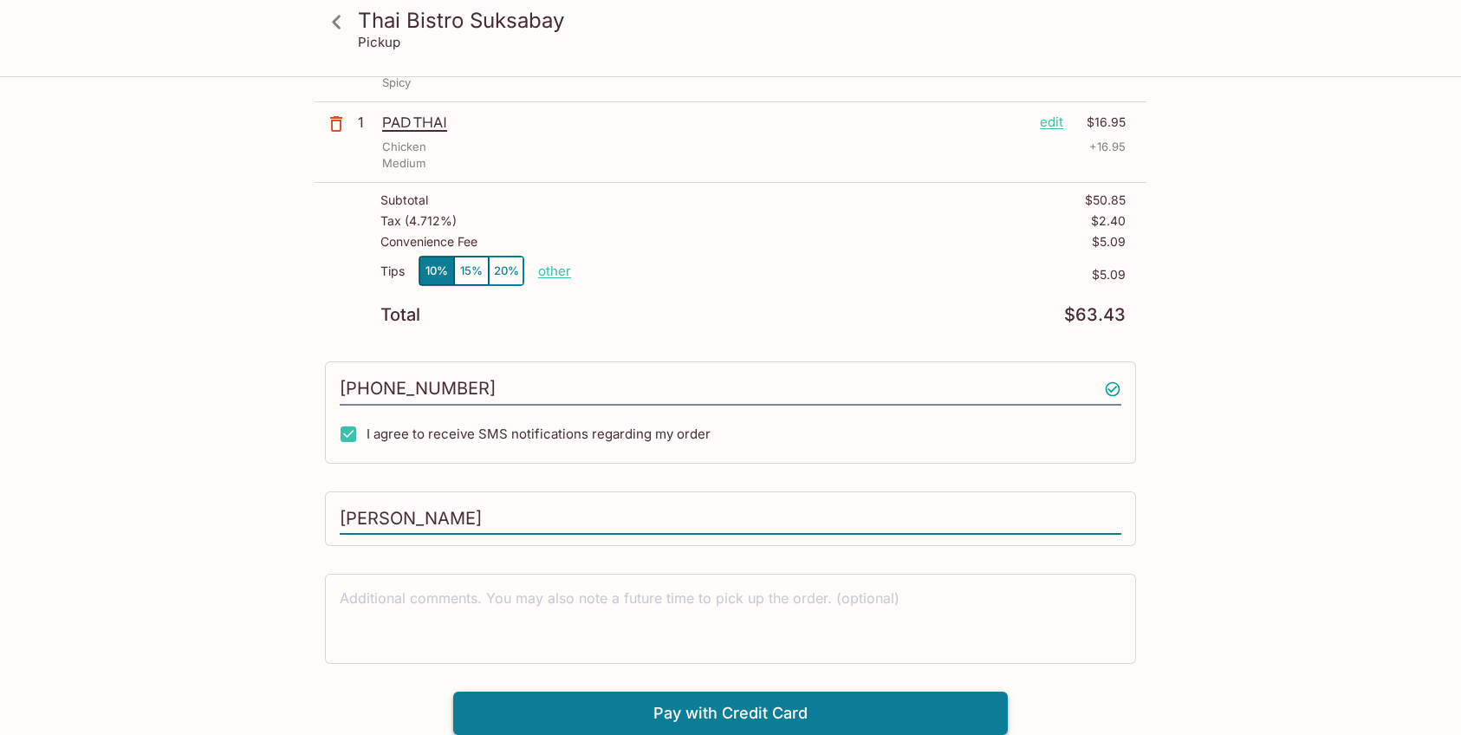
type input "[PERSON_NAME]"
click at [883, 704] on button "Pay with Credit Card" at bounding box center [730, 712] width 554 height 43
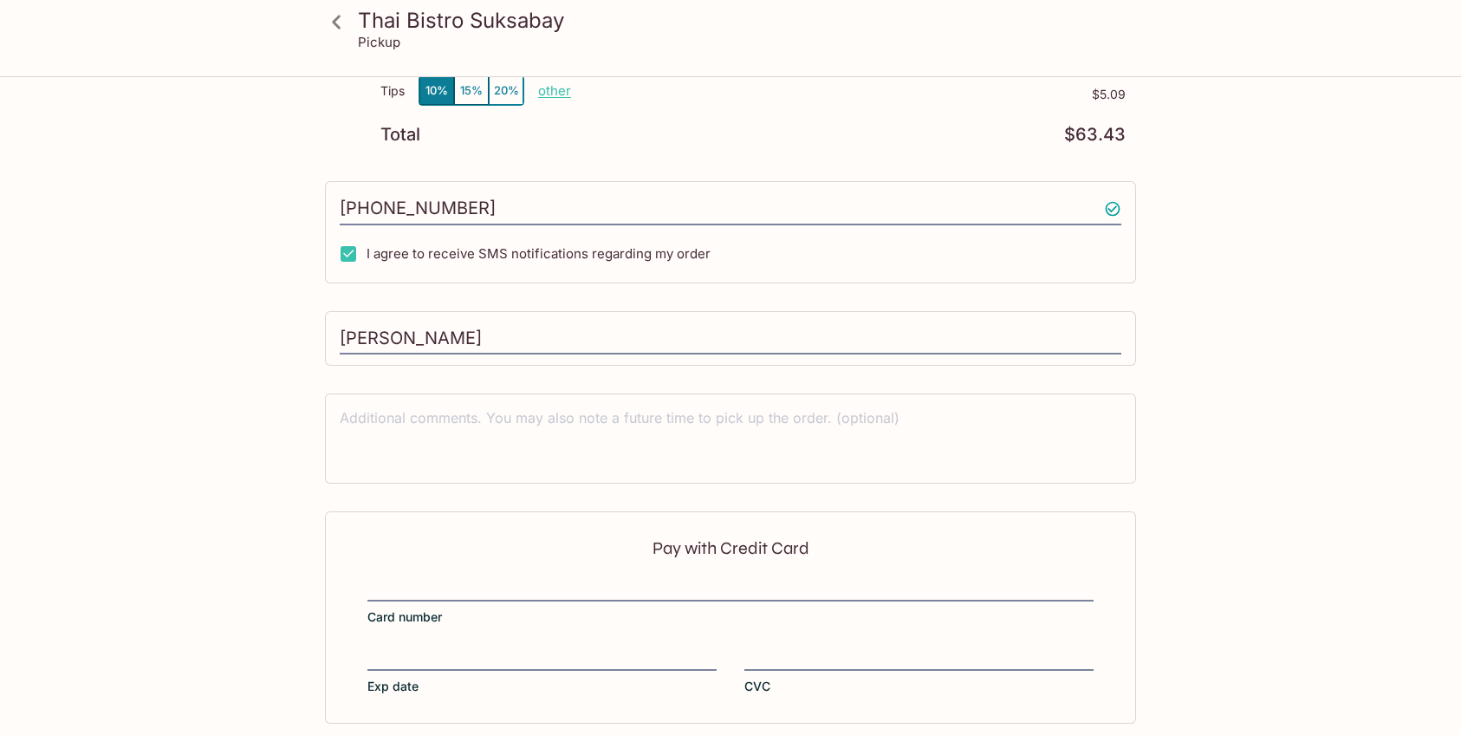
scroll to position [528, 0]
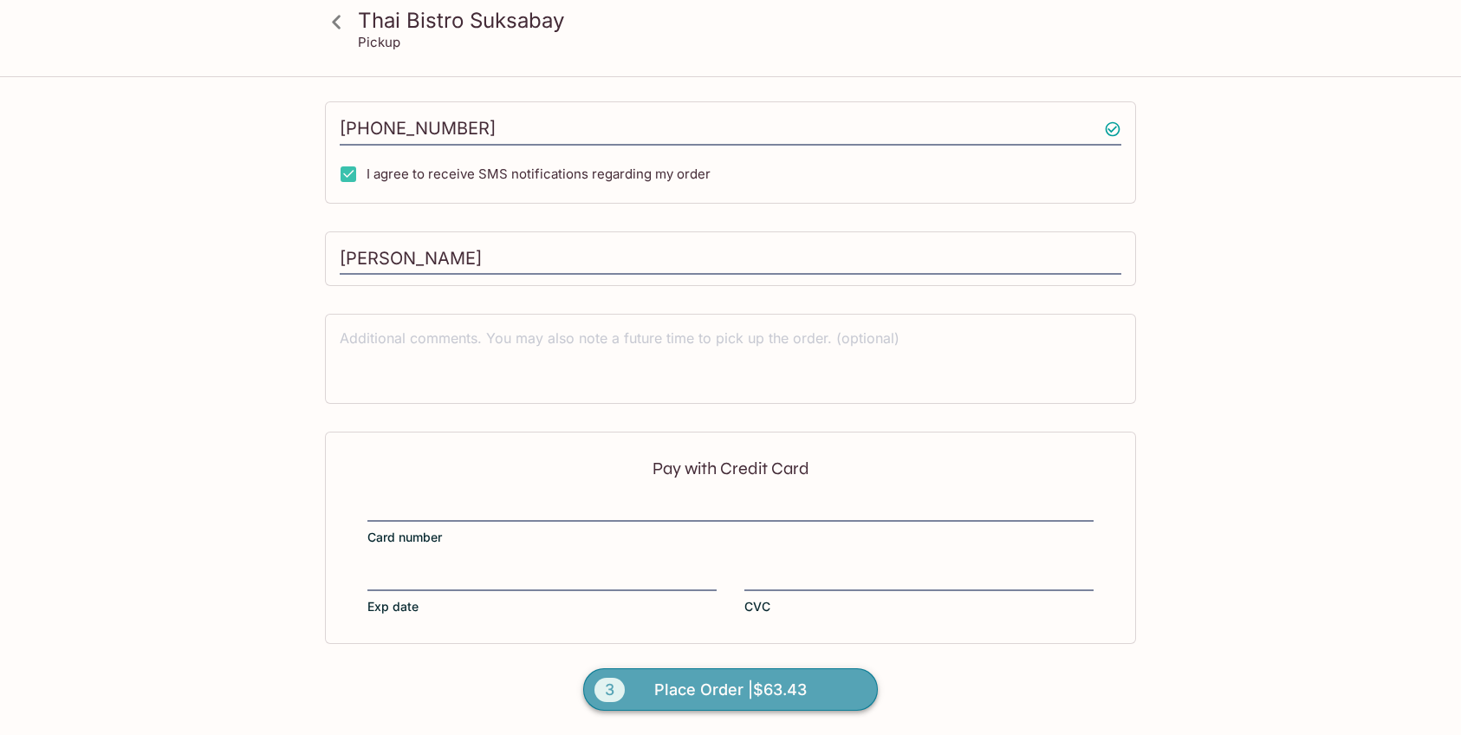
click at [762, 697] on span "Place Order | $63.43" at bounding box center [730, 690] width 152 height 28
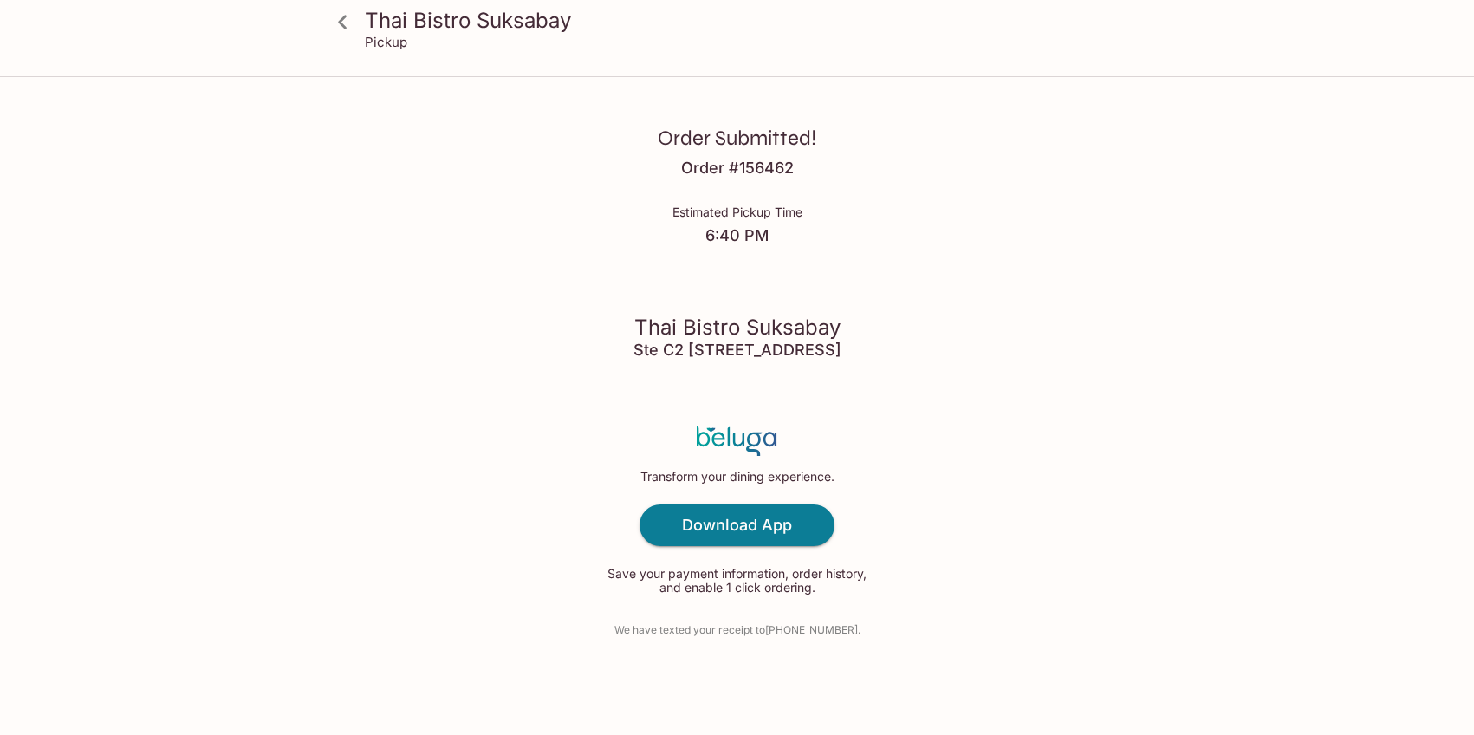
drag, startPoint x: 705, startPoint y: 233, endPoint x: 862, endPoint y: 254, distance: 158.2
click at [862, 254] on div "Order Submitted! Order # 156462 Estimated Pickup Time 6:40 PM Thai Bistro Suksa…" at bounding box center [737, 367] width 1109 height 735
click at [801, 396] on div "Order Submitted! Order # 156462 Estimated Pickup Time 6:40 PM Thai Bistro Suksa…" at bounding box center [737, 367] width 1109 height 735
